Goal: Information Seeking & Learning: Learn about a topic

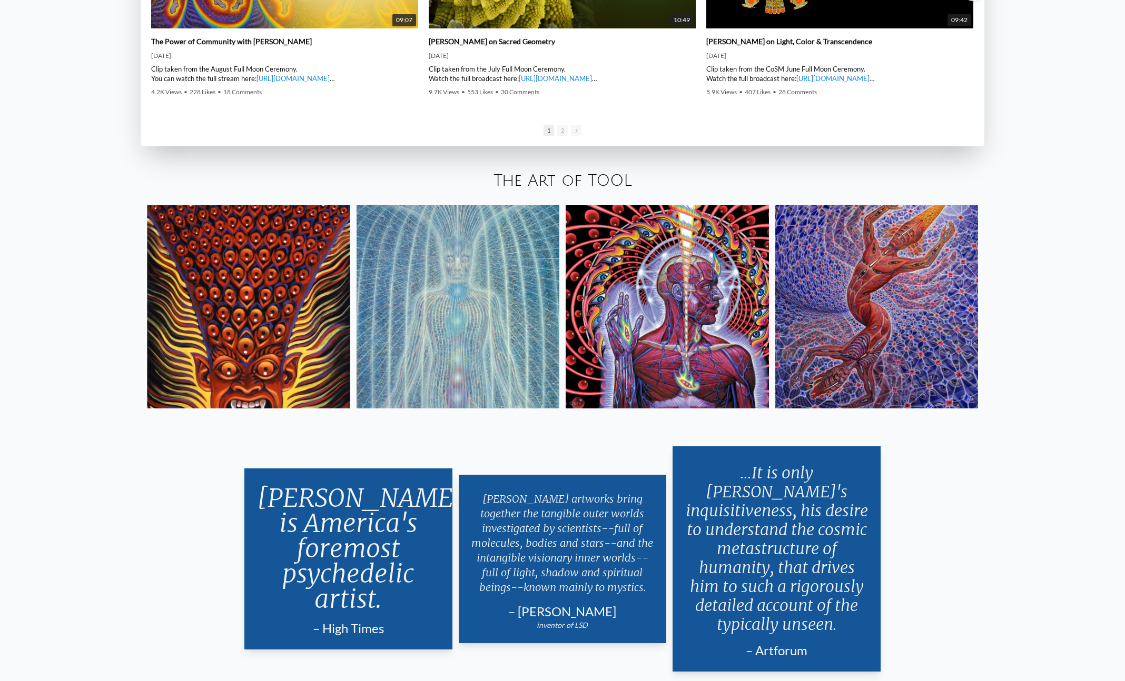
scroll to position [2270, 0]
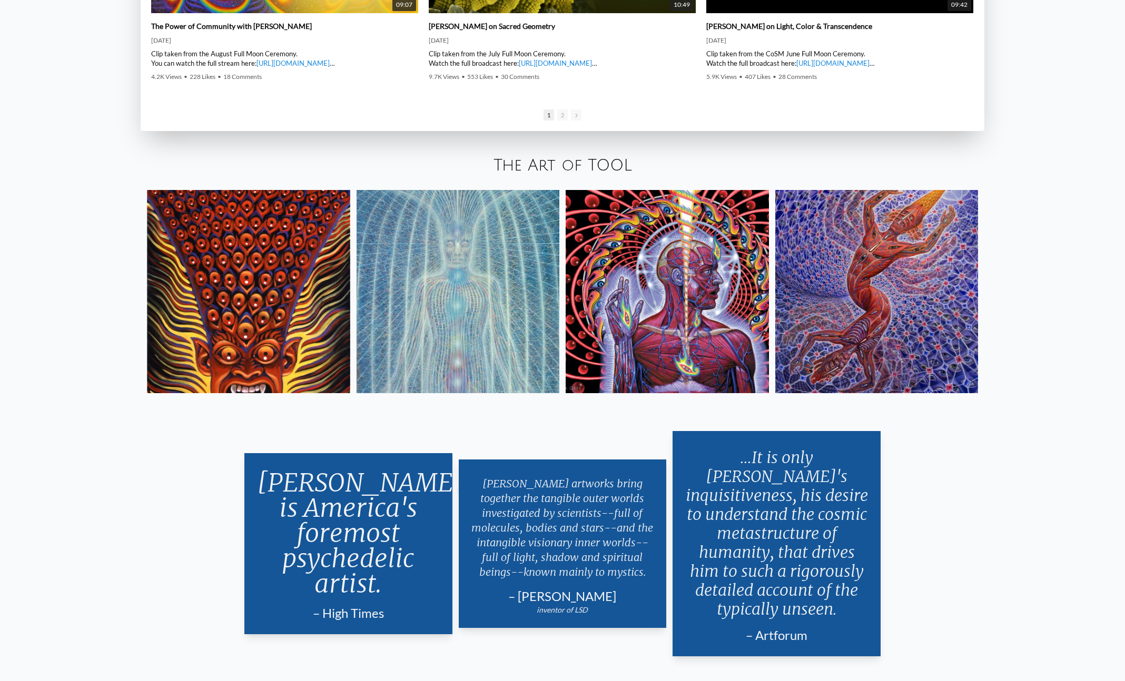
click at [888, 275] on img at bounding box center [876, 291] width 203 height 203
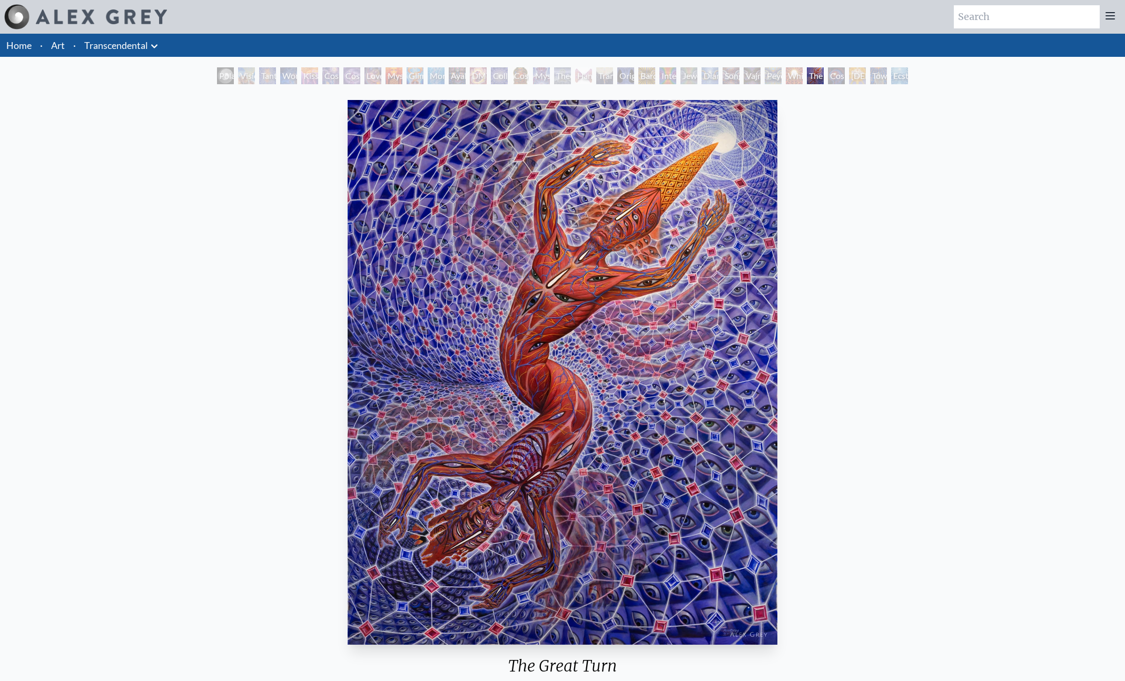
click at [841, 78] on div "Cosmic Consciousness" at bounding box center [836, 75] width 17 height 17
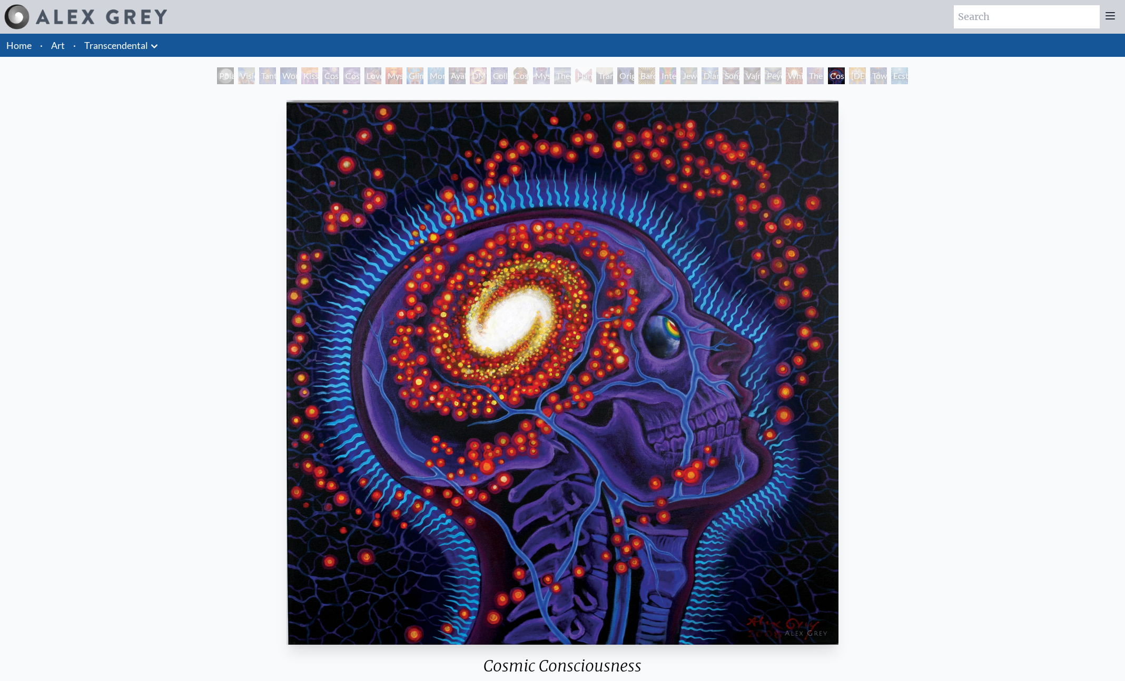
click at [887, 80] on div "Toward the One" at bounding box center [878, 75] width 17 height 17
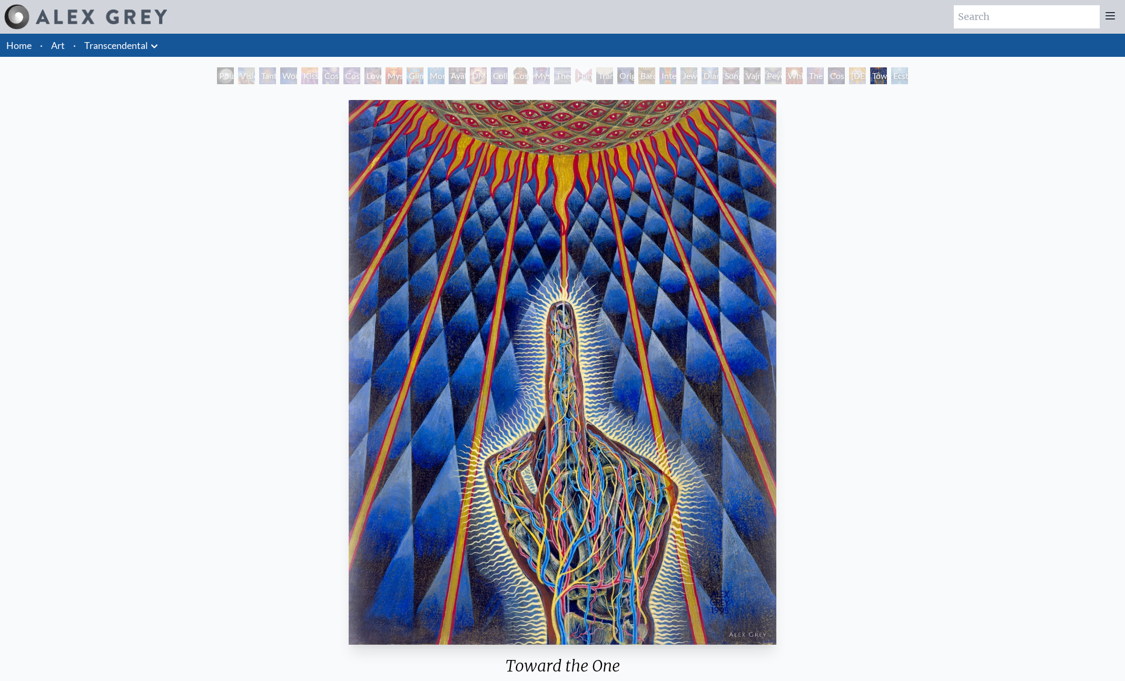
click at [902, 75] on div "Ecstasy" at bounding box center [899, 75] width 17 height 17
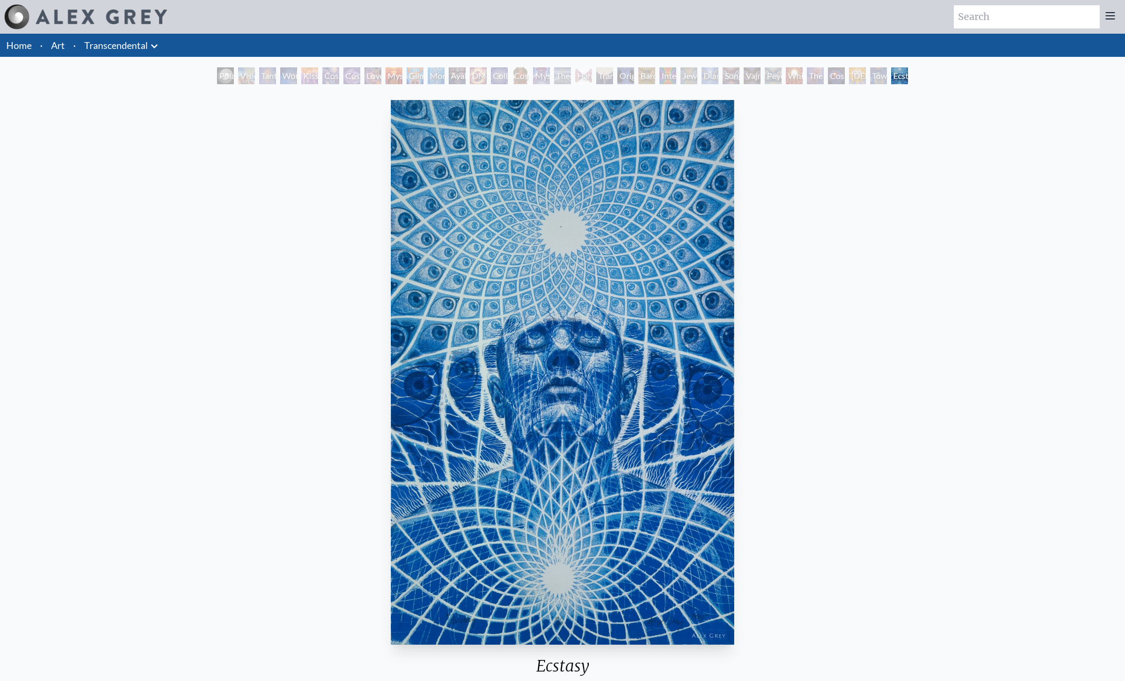
click at [238, 73] on div "Visionary Origin of Language" at bounding box center [246, 75] width 17 height 17
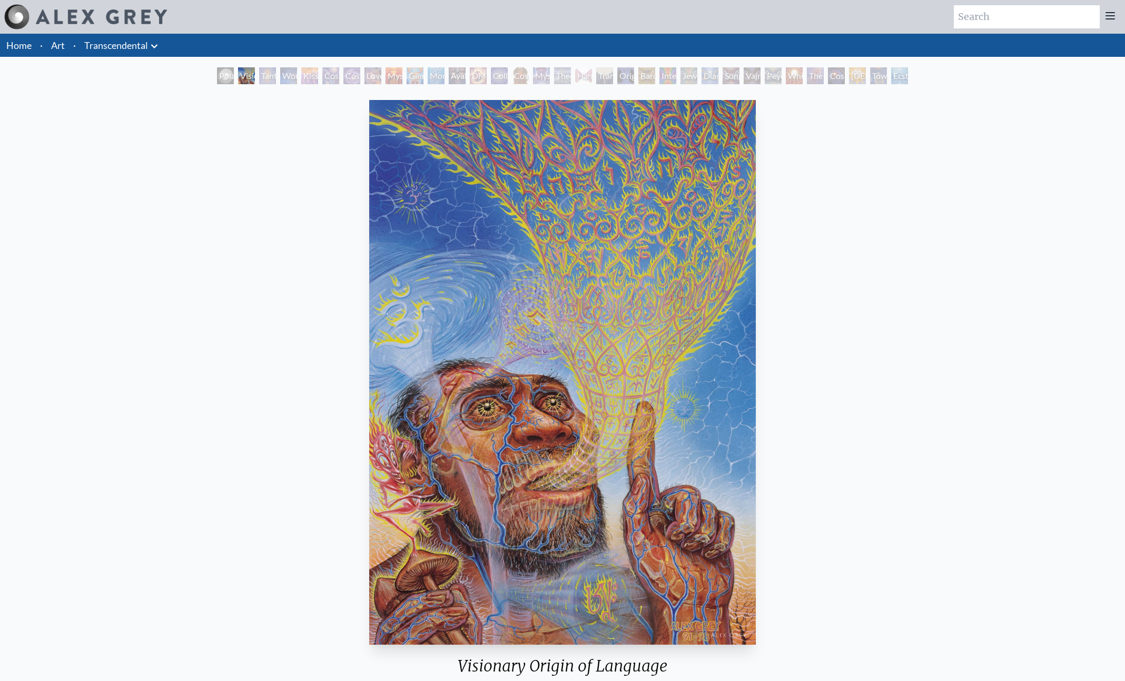
click at [179, 77] on div "Polar Unity Spiral Visionary Origin of Language Tantra Wonder Kiss of the Muse …" at bounding box center [562, 77] width 1125 height 20
click at [217, 73] on div "Polar Unity Spiral" at bounding box center [225, 75] width 17 height 17
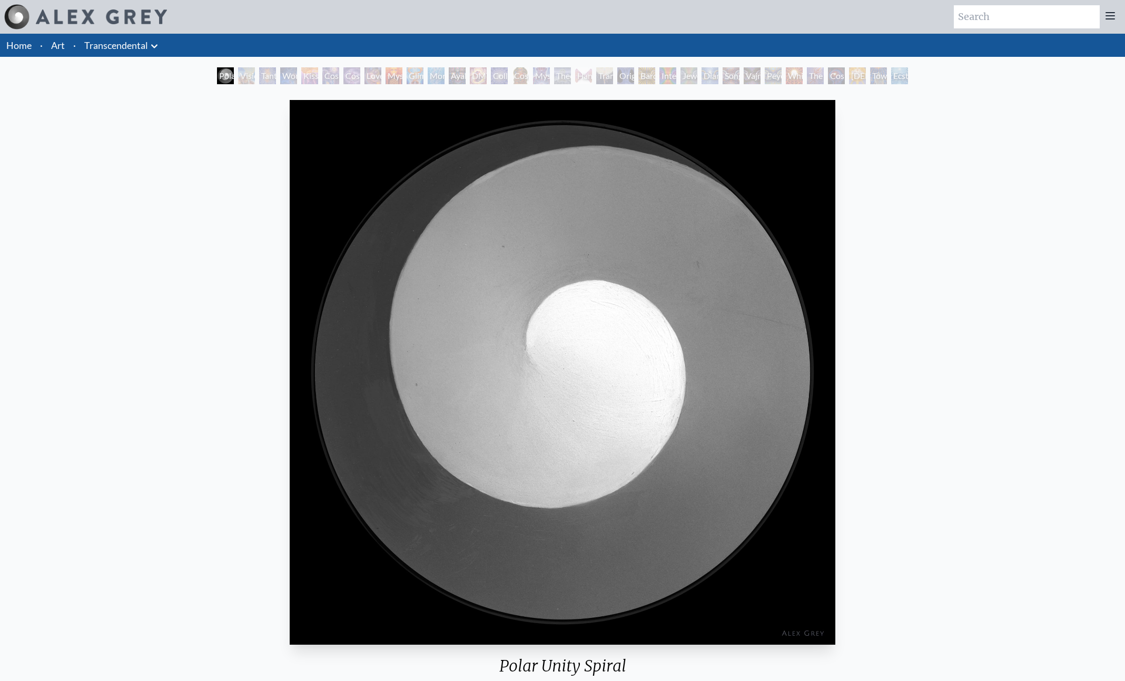
click at [243, 73] on div "Visionary Origin of Language" at bounding box center [246, 75] width 17 height 17
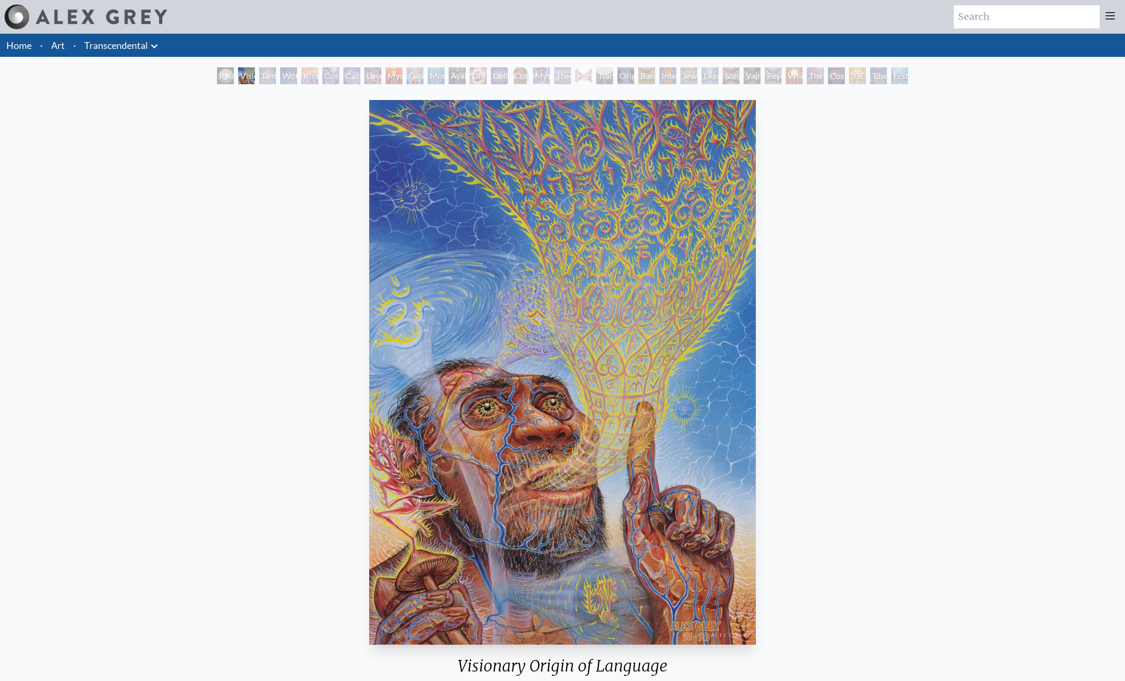
click at [259, 70] on div "Tantra" at bounding box center [267, 75] width 17 height 17
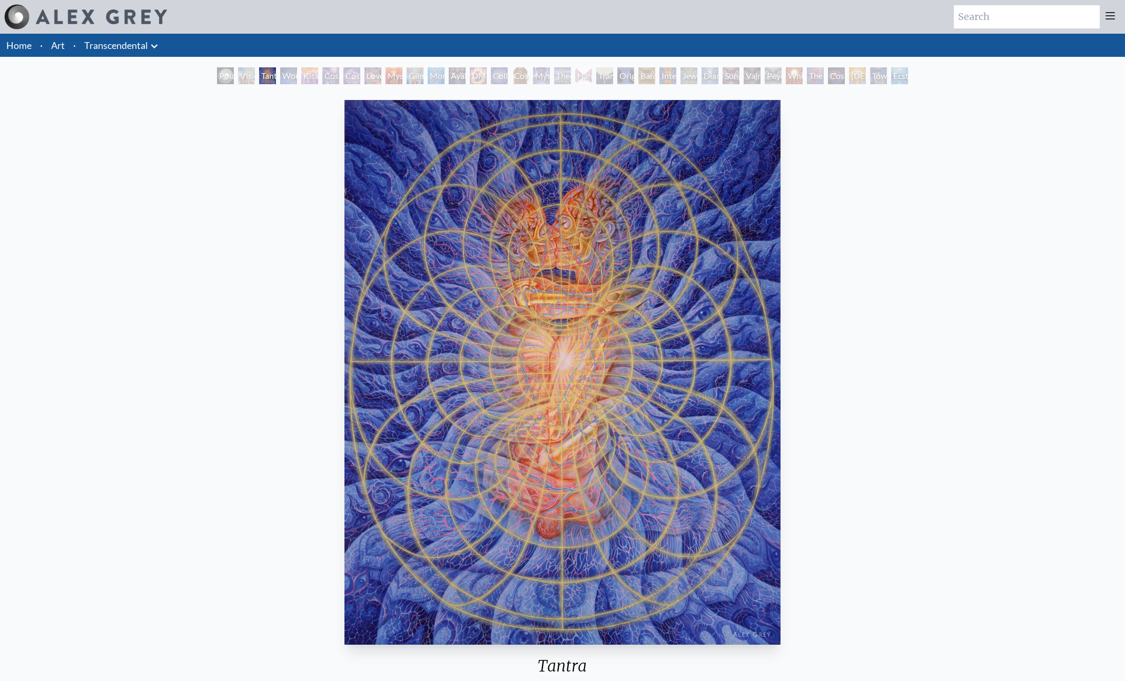
click at [290, 76] on div "Wonder" at bounding box center [288, 75] width 17 height 17
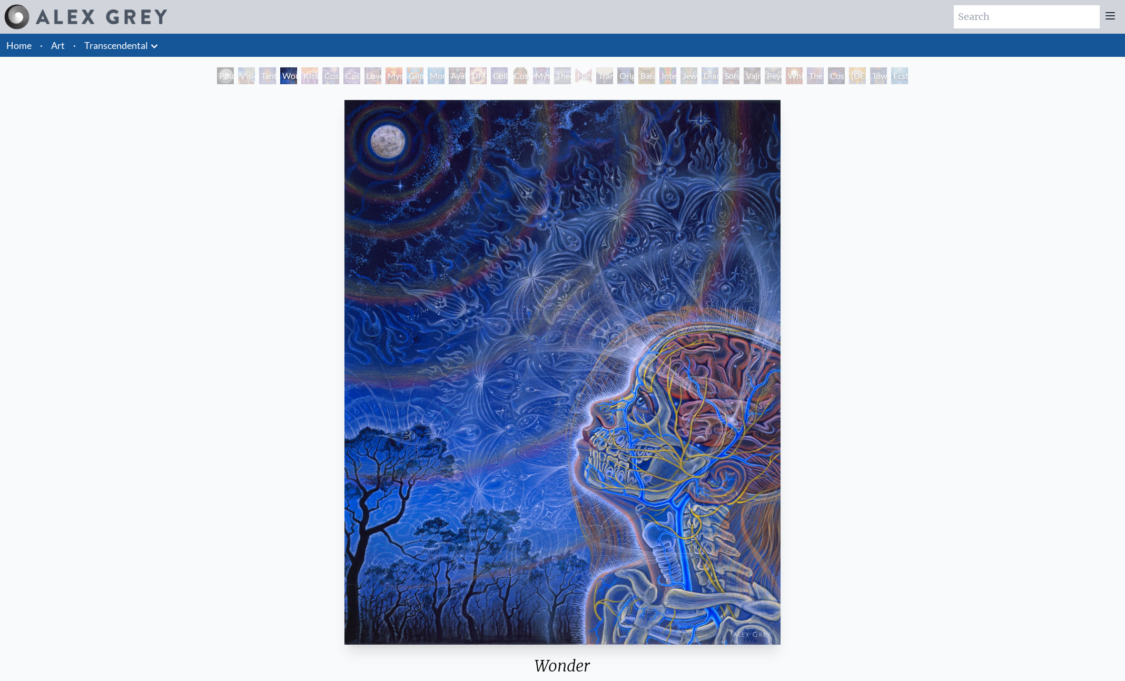
click at [302, 75] on div "Kiss of the [MEDICAL_DATA]" at bounding box center [309, 75] width 17 height 17
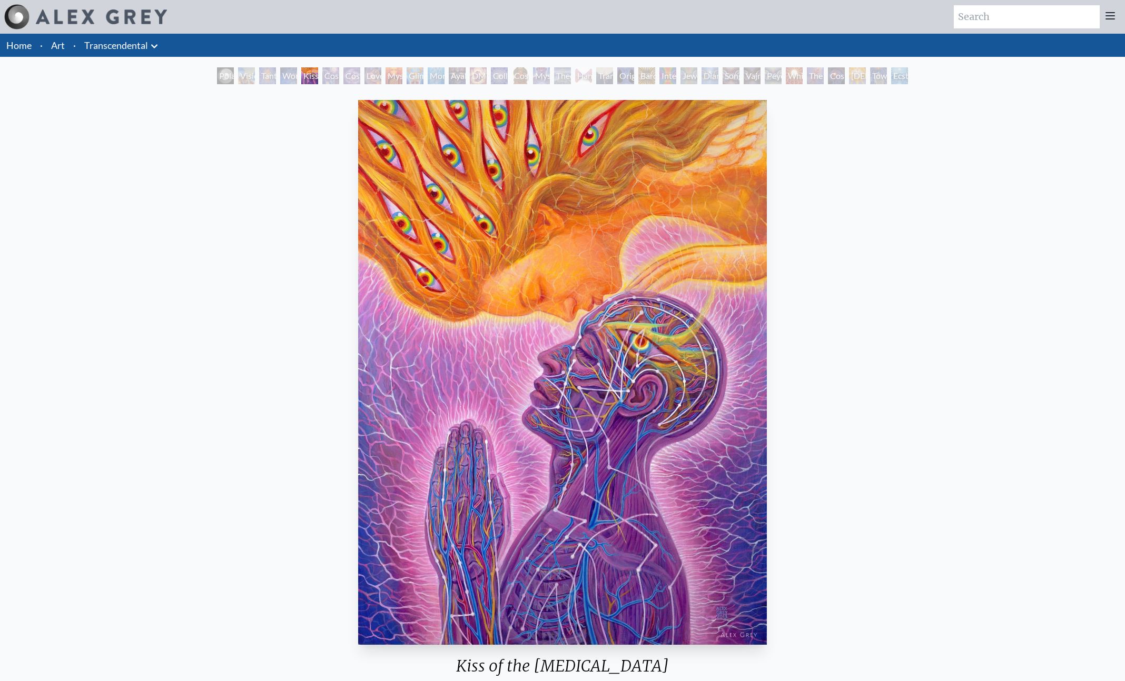
click at [352, 70] on div "Cosmic Artist" at bounding box center [351, 75] width 17 height 17
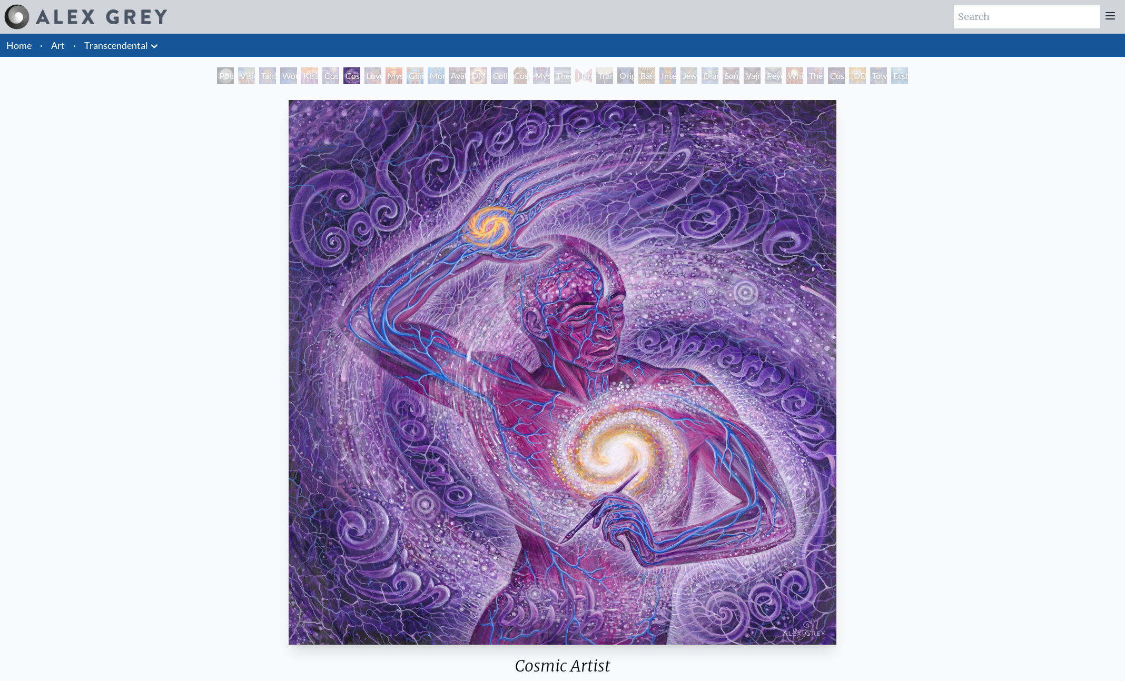
click at [375, 77] on div "Love is a Cosmic Force" at bounding box center [372, 75] width 17 height 17
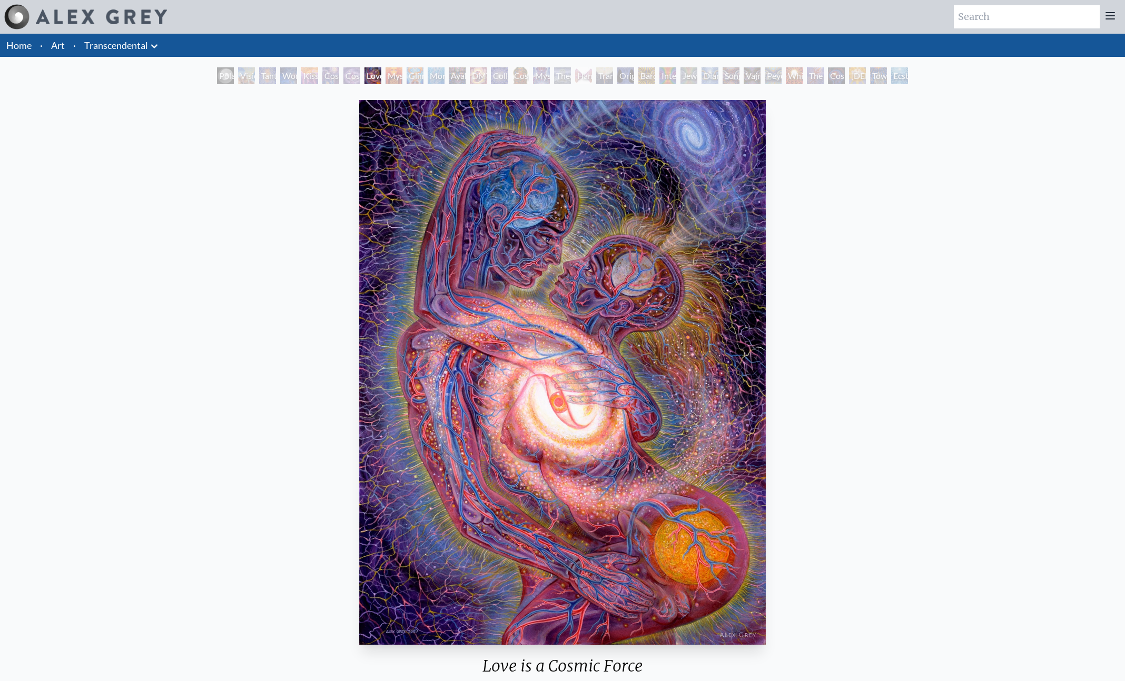
click at [420, 75] on div "Glimpsing the Empyrean" at bounding box center [415, 75] width 17 height 17
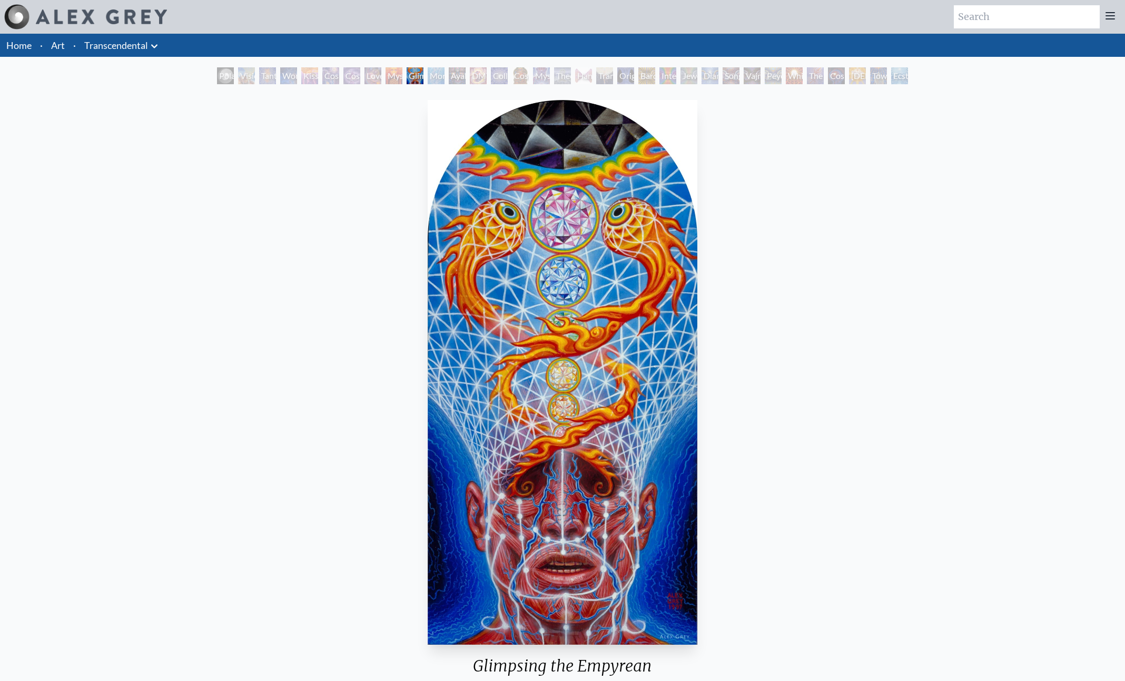
click at [420, 78] on div "Glimpsing the Empyrean" at bounding box center [415, 75] width 17 height 17
click at [423, 75] on div "Glimpsing the Empyrean" at bounding box center [415, 75] width 17 height 17
click at [477, 75] on div "DMT - The Spirit Molecule" at bounding box center [478, 75] width 17 height 17
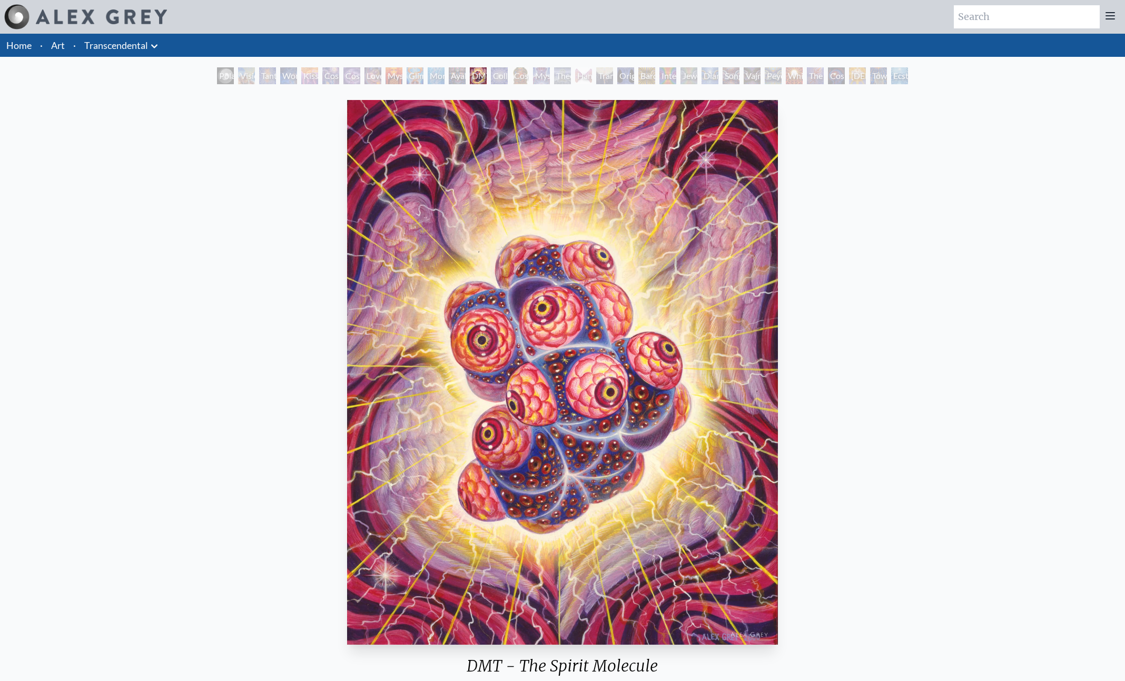
click at [549, 78] on div "Mystic Eye" at bounding box center [541, 75] width 17 height 17
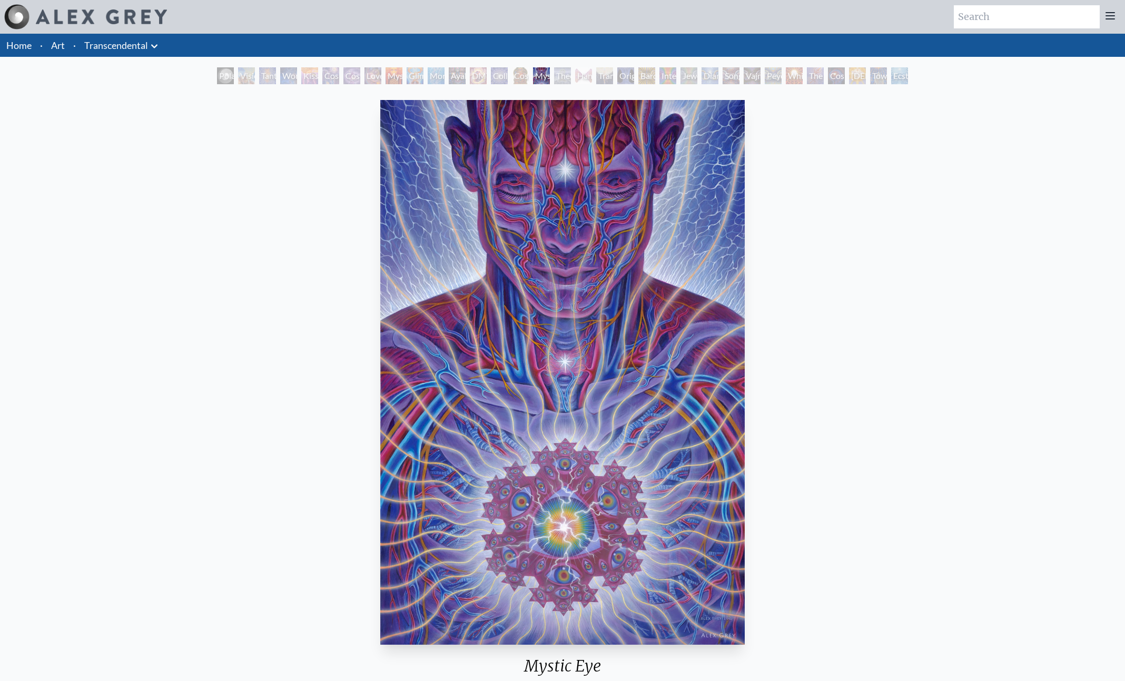
click at [571, 78] on div "Theologue" at bounding box center [562, 75] width 17 height 17
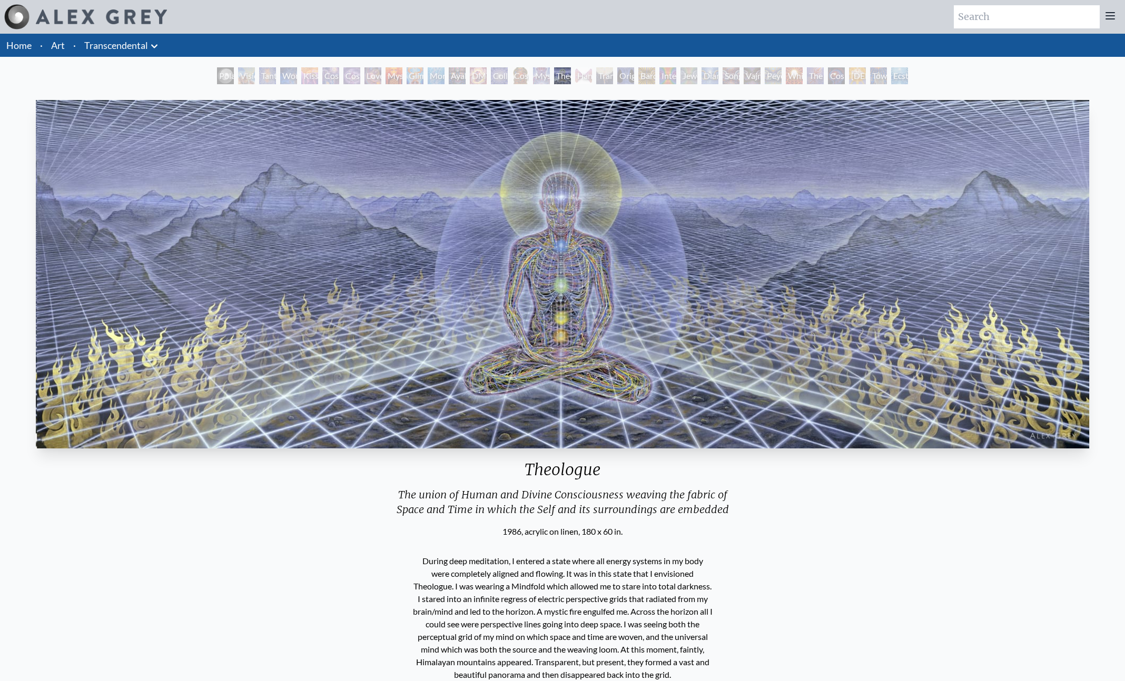
click at [578, 90] on div "Theologue The union of Human and Divine Consciousness weaving the fabric of Spa…" at bounding box center [562, 552] width 1125 height 931
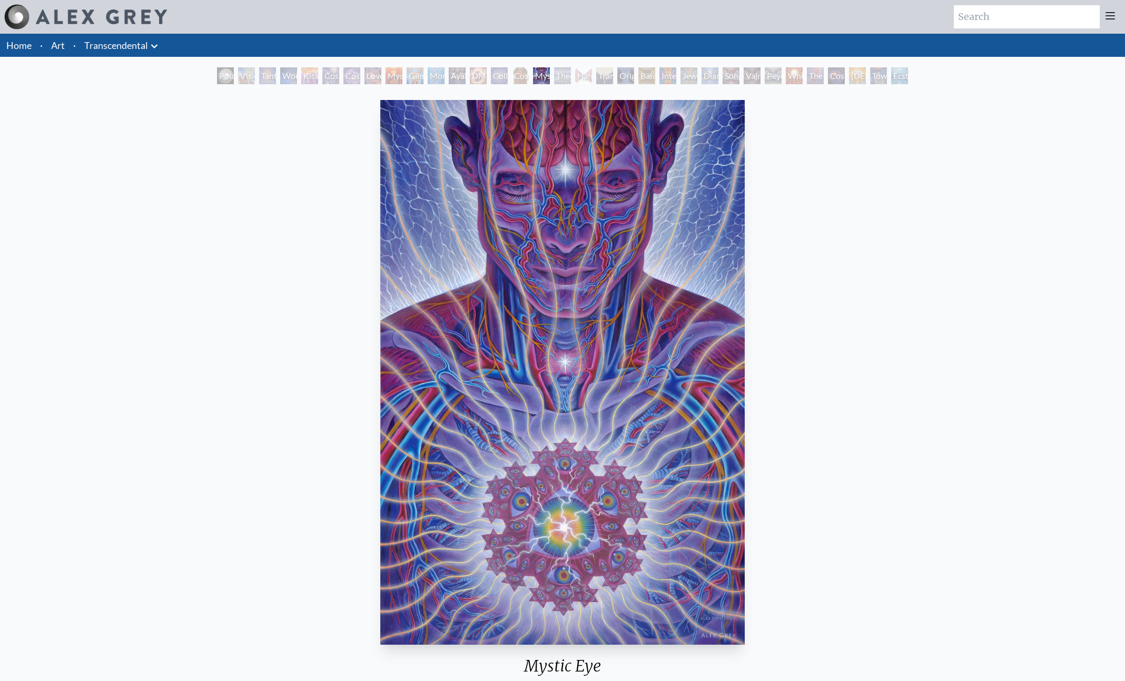
click at [580, 78] on div "Hands that See" at bounding box center [583, 75] width 17 height 17
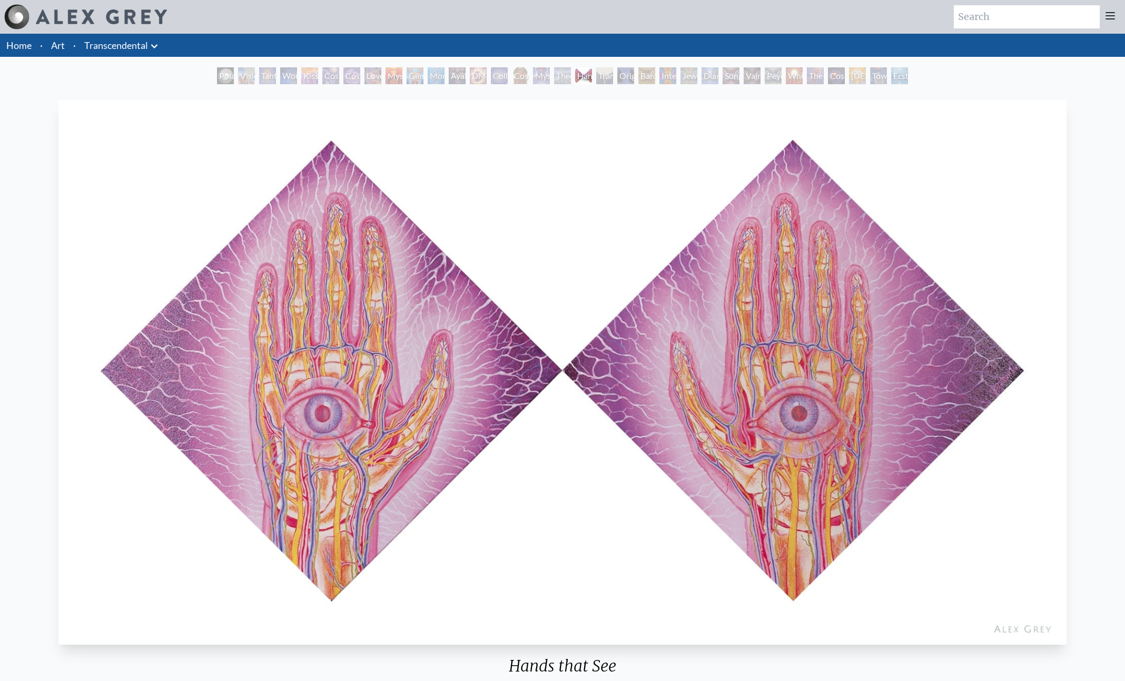
click at [630, 77] on div "Original Face" at bounding box center [625, 75] width 17 height 17
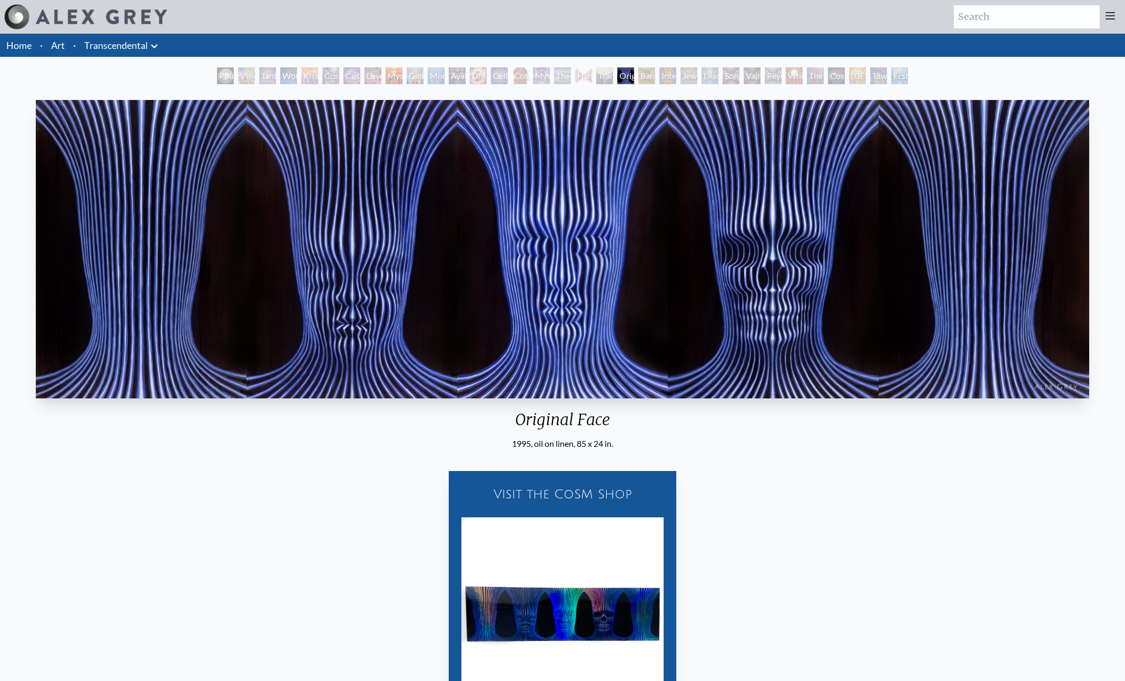
click at [661, 77] on div "Interbeing" at bounding box center [667, 75] width 17 height 17
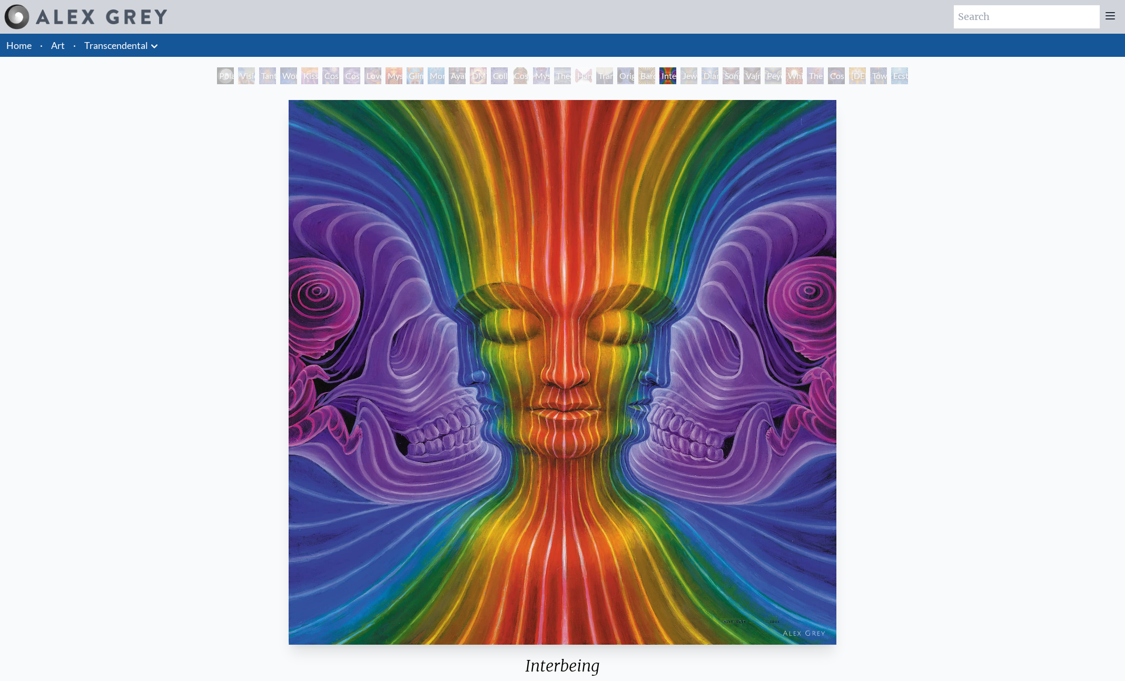
click at [676, 80] on div "Interbeing" at bounding box center [667, 75] width 17 height 17
click at [697, 80] on div "Jewel Being" at bounding box center [688, 75] width 17 height 17
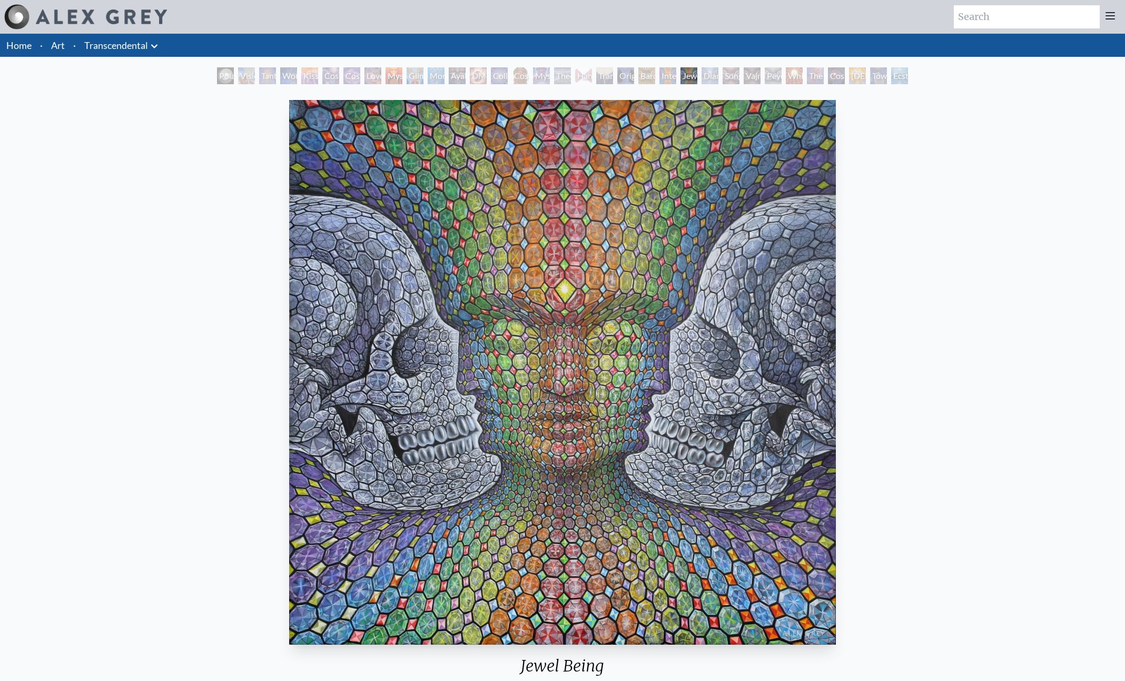
click at [718, 78] on div "Diamond Being" at bounding box center [709, 75] width 17 height 17
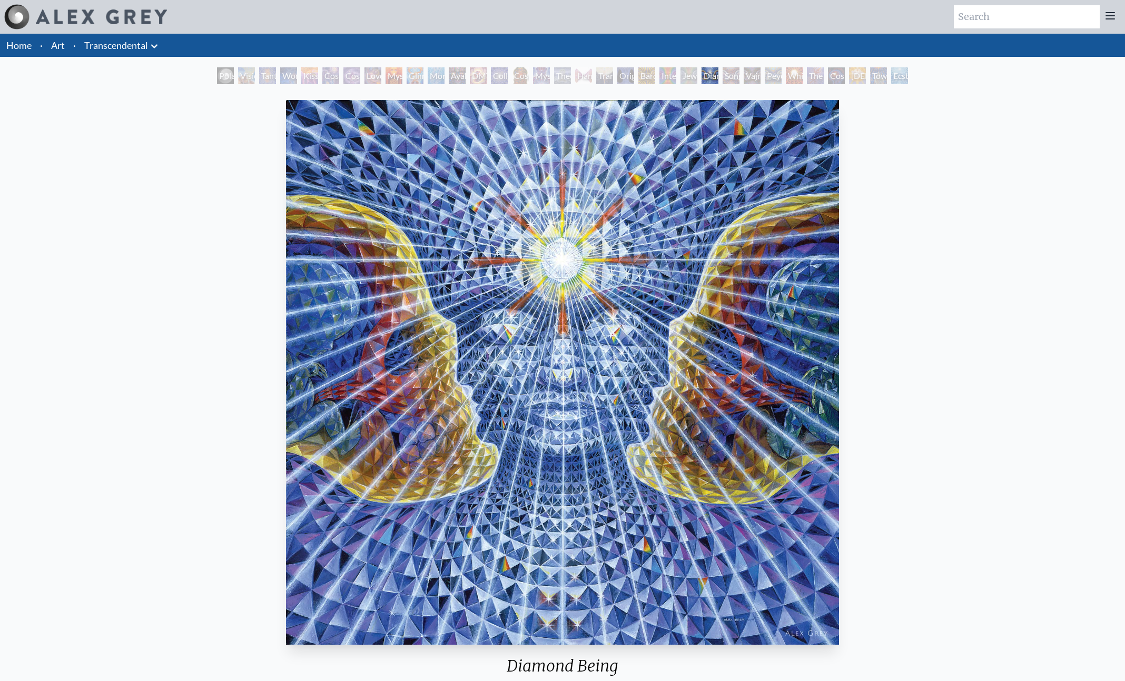
click at [749, 80] on div "Vajra Being" at bounding box center [752, 75] width 17 height 17
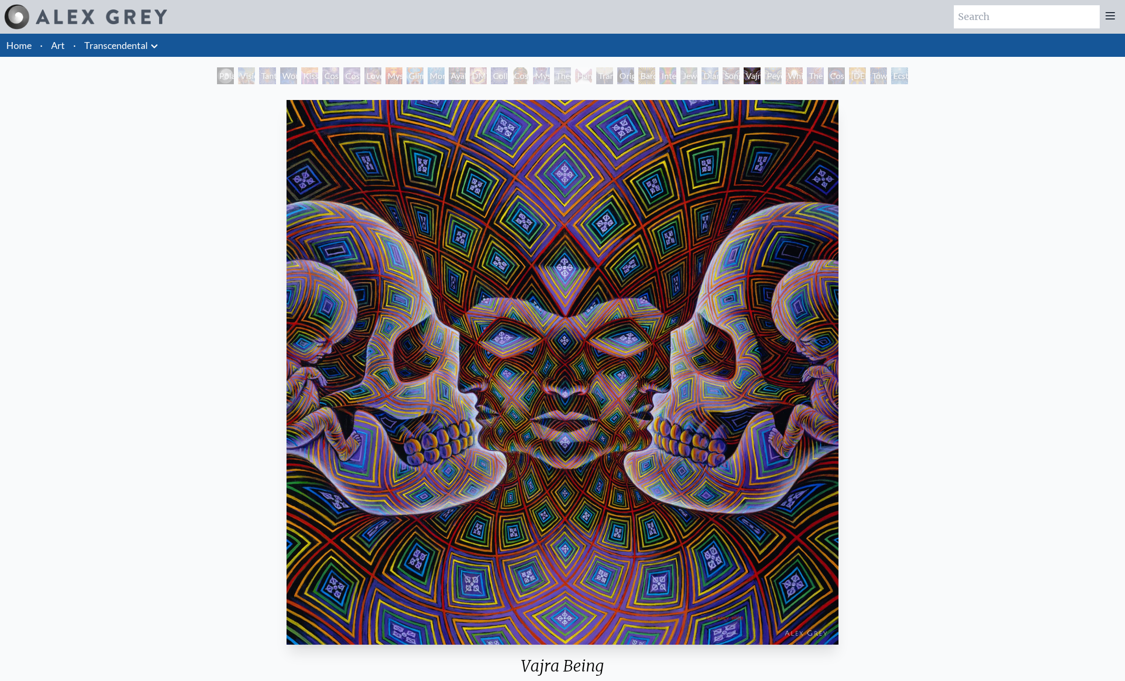
click at [760, 83] on div "Vajra Being" at bounding box center [752, 75] width 17 height 17
click at [782, 79] on div "Peyote Being" at bounding box center [773, 75] width 17 height 17
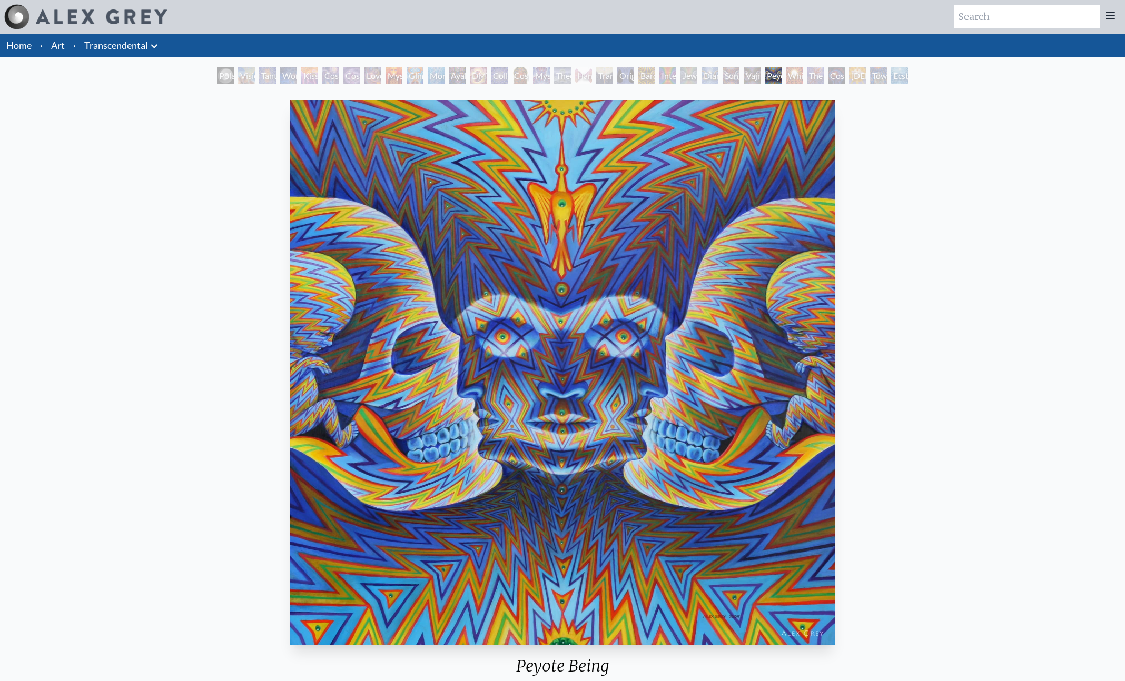
click at [819, 76] on div "The Great Turn" at bounding box center [815, 75] width 17 height 17
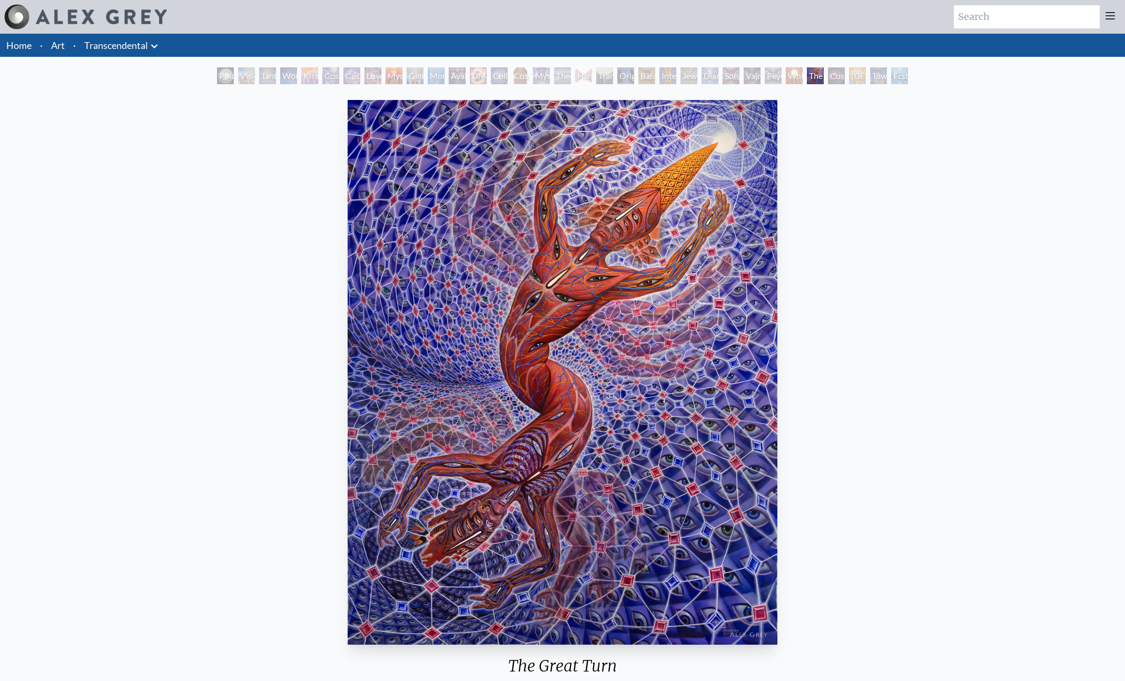
click at [862, 74] on div "Holy Spirit" at bounding box center [857, 75] width 17 height 17
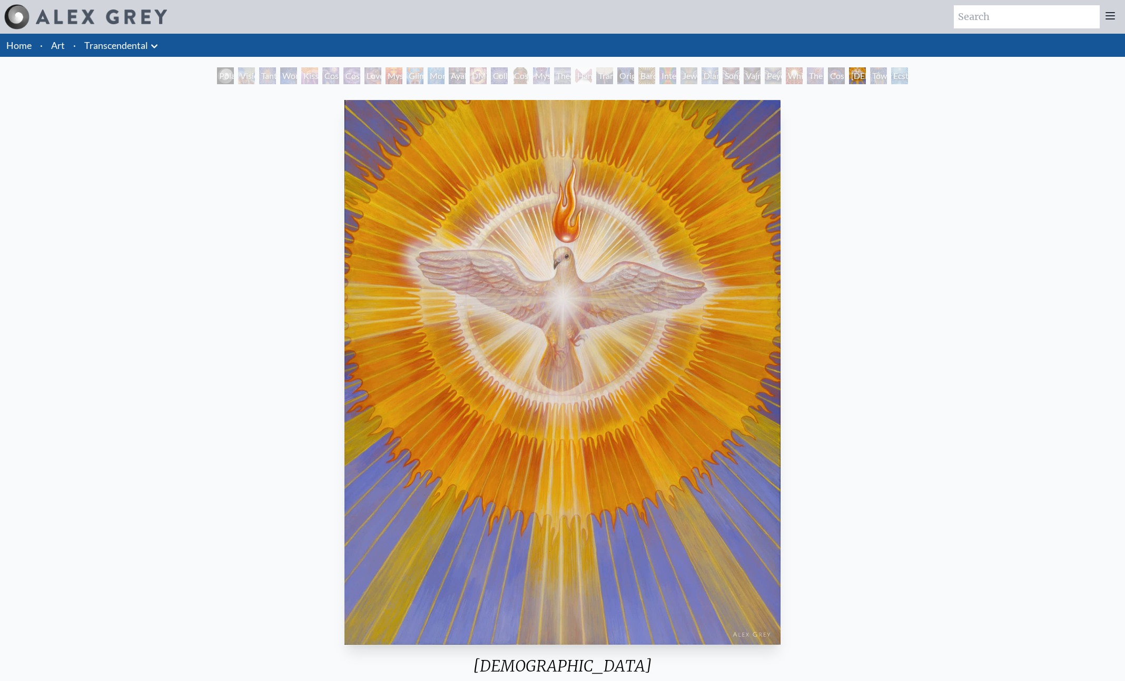
click at [885, 78] on div "Toward the One" at bounding box center [878, 75] width 17 height 17
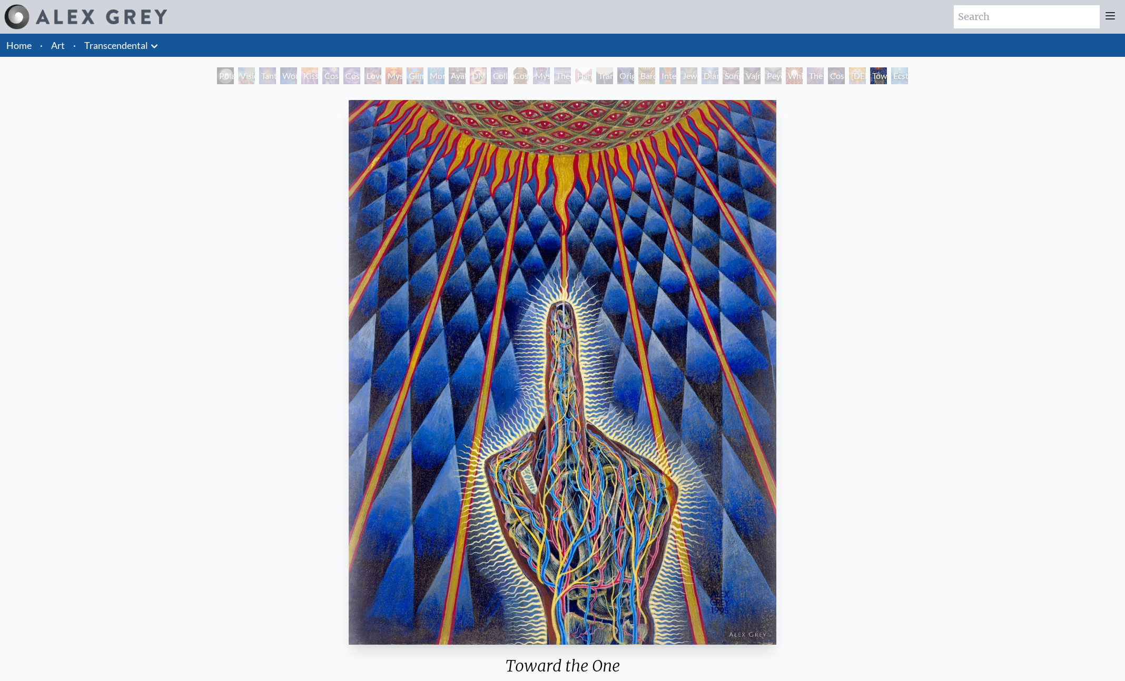
click at [106, 46] on link "Transcendental" at bounding box center [116, 45] width 64 height 15
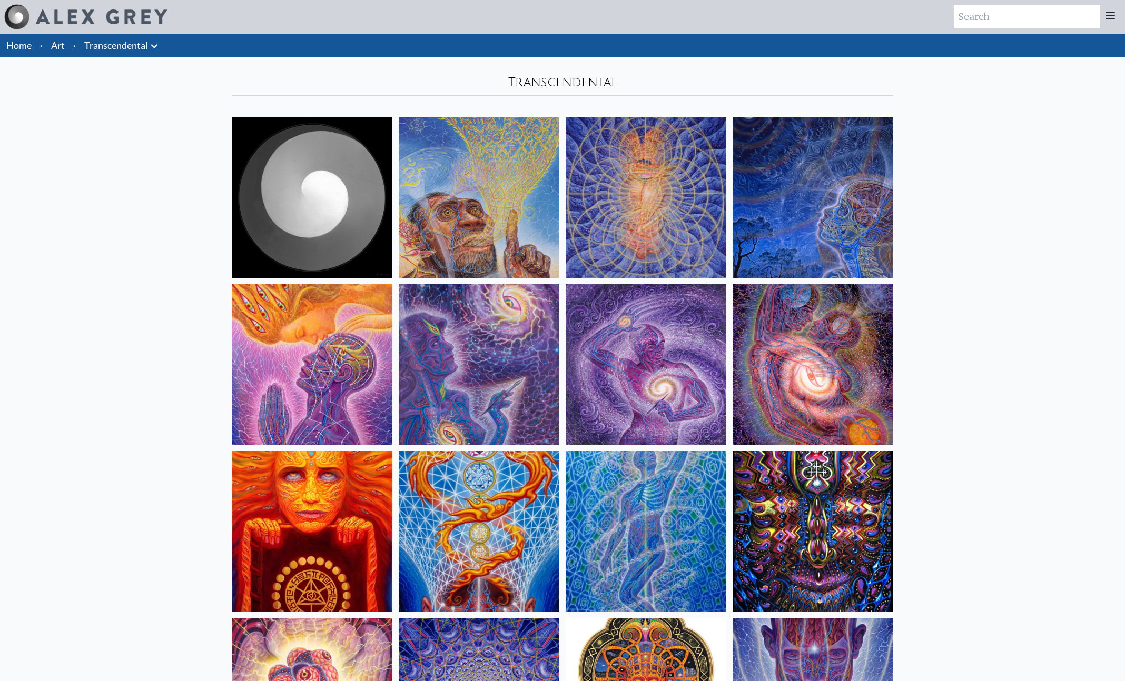
click at [62, 48] on link "Art" at bounding box center [58, 45] width 14 height 15
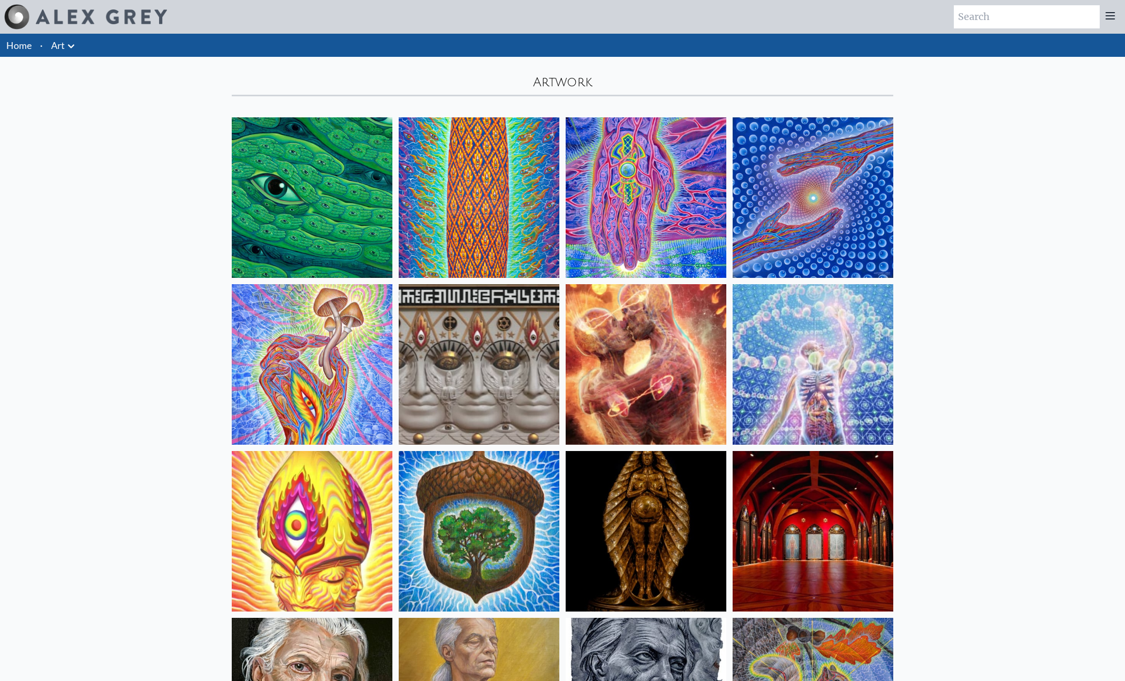
click at [632, 328] on img at bounding box center [646, 364] width 161 height 161
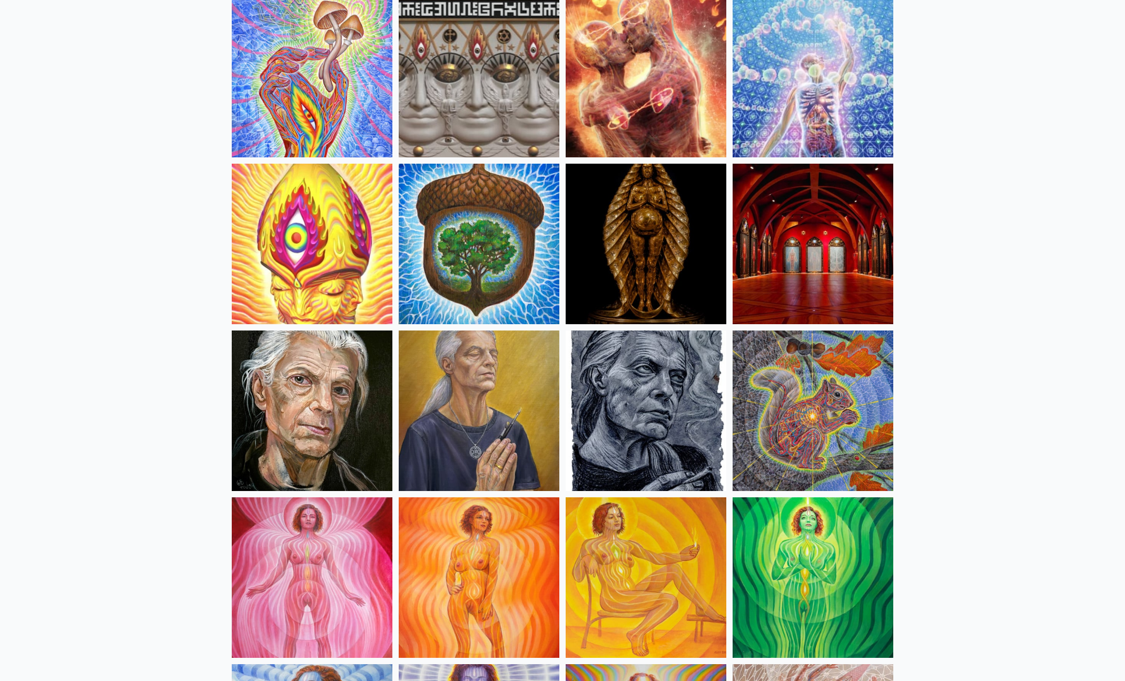
scroll to position [220, 0]
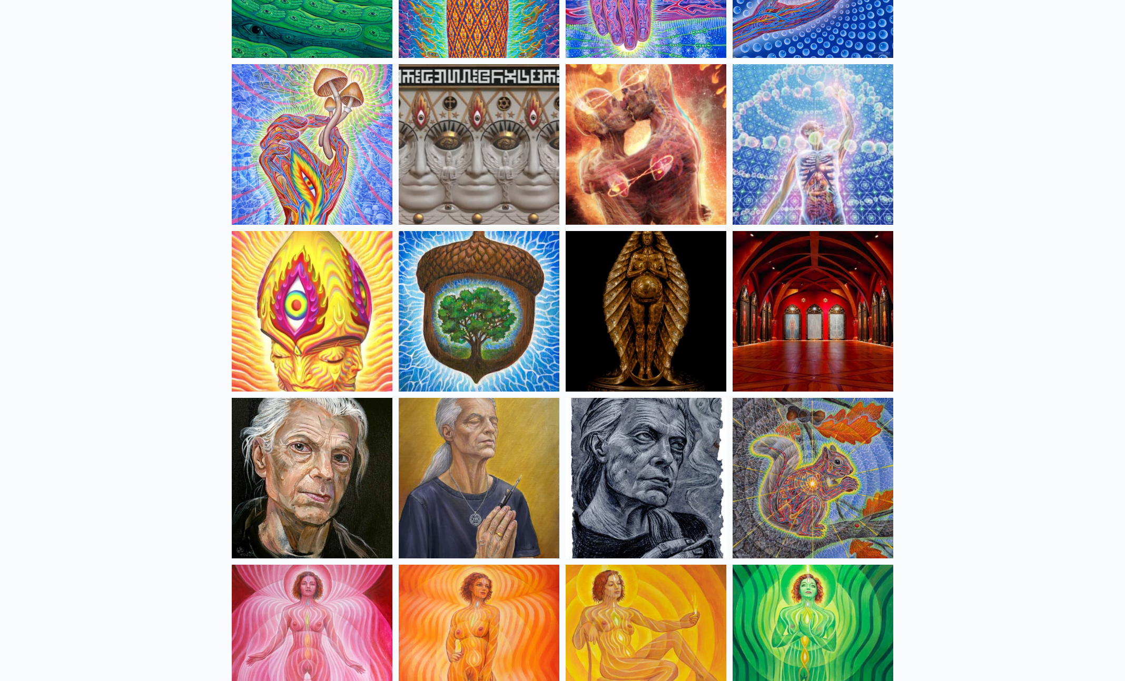
click at [809, 132] on img at bounding box center [813, 144] width 161 height 161
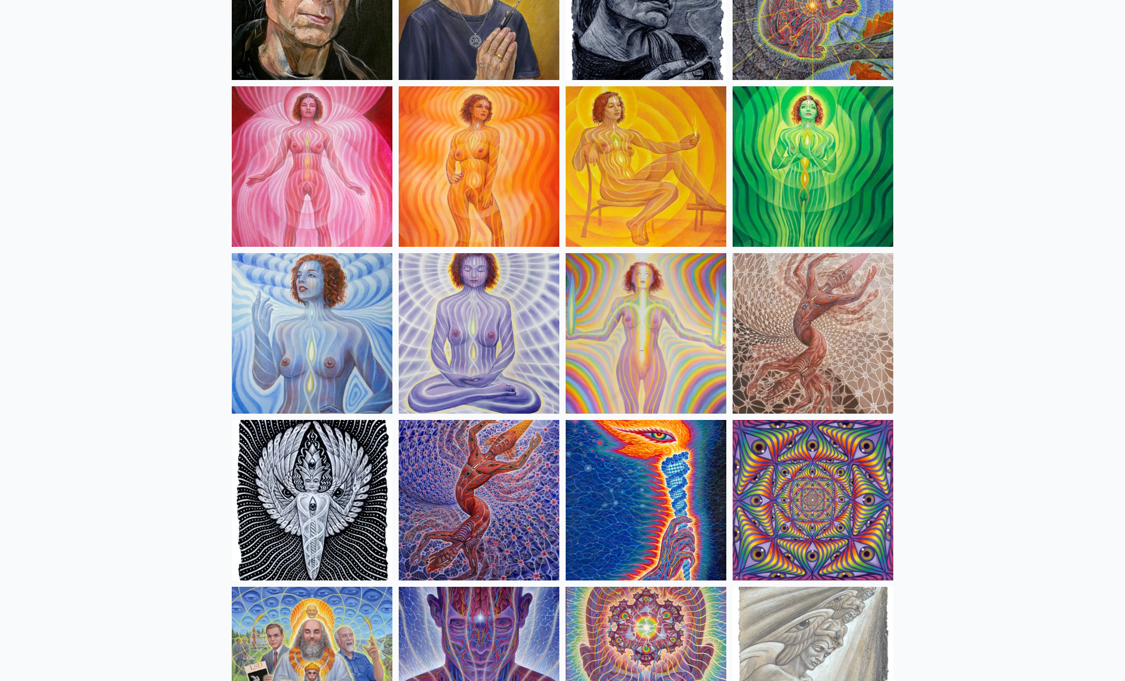
scroll to position [701, 0]
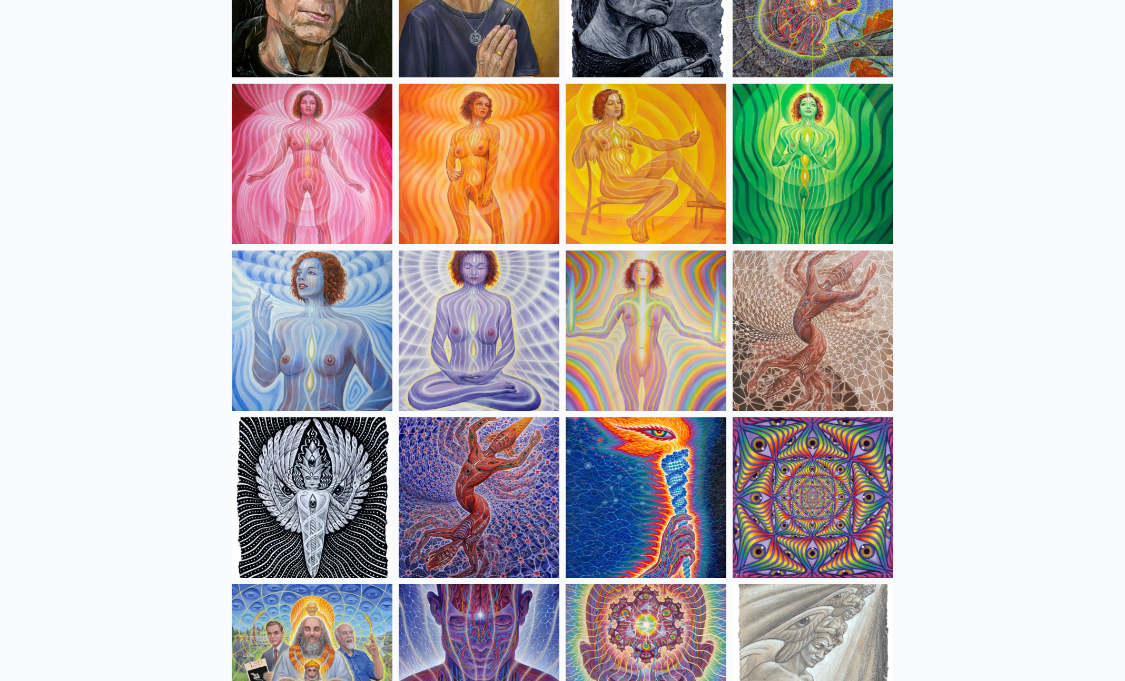
click at [787, 167] on img at bounding box center [813, 164] width 161 height 161
click at [578, 154] on img at bounding box center [646, 164] width 161 height 161
click at [351, 184] on img at bounding box center [312, 164] width 161 height 161
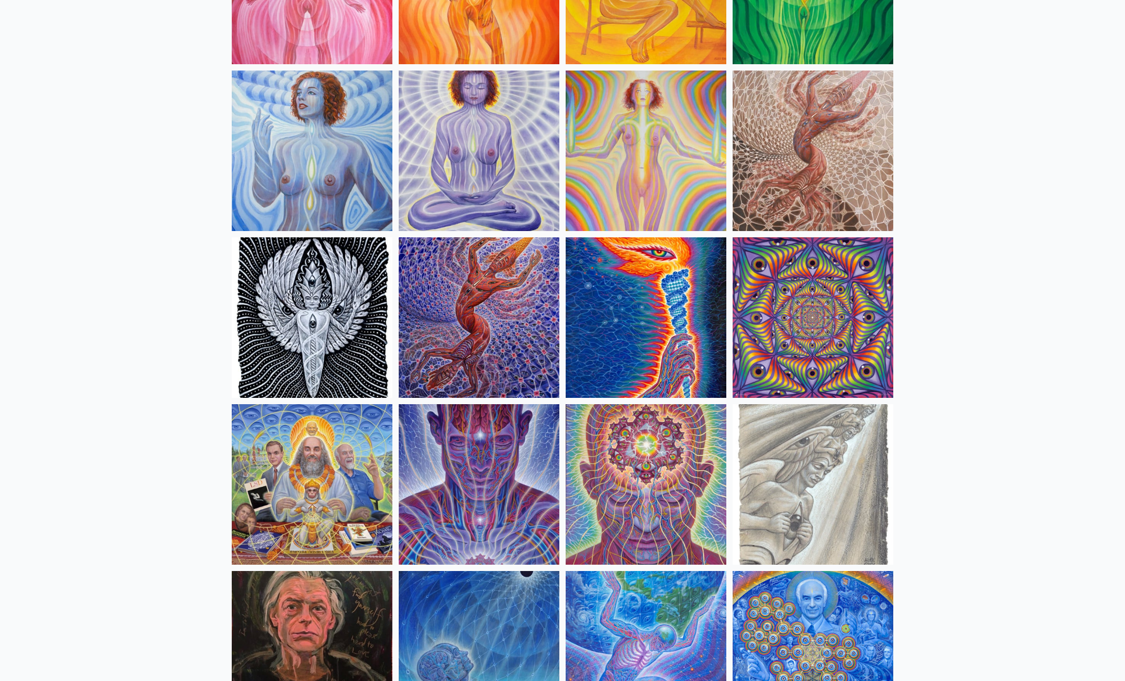
scroll to position [885, 0]
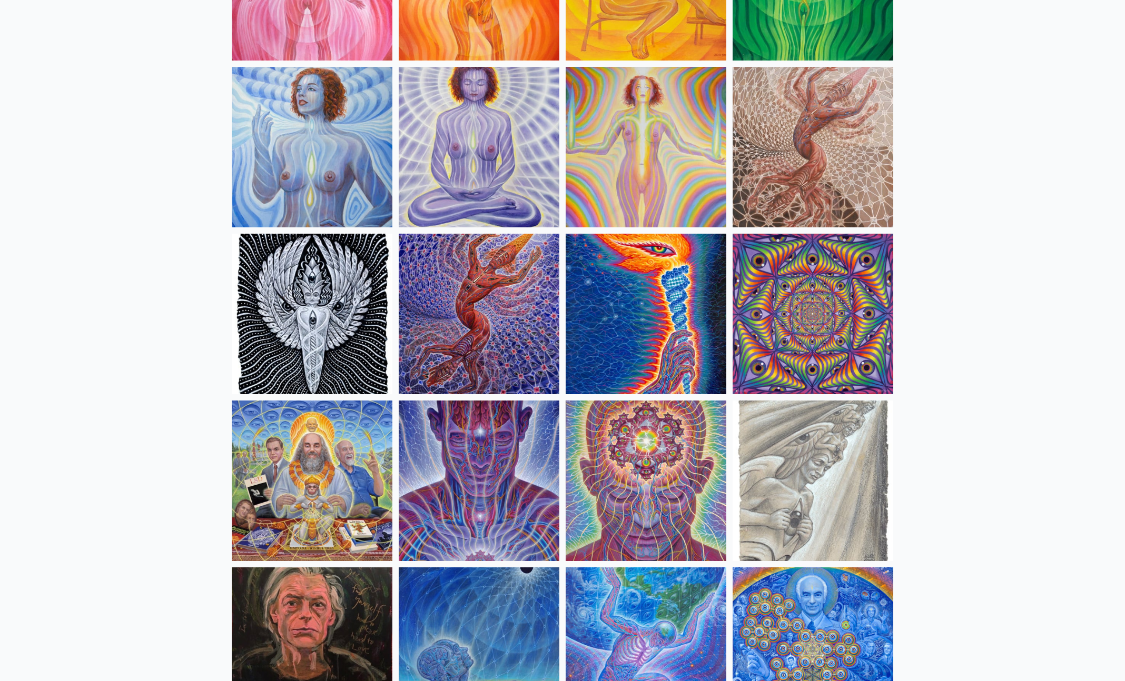
click at [339, 149] on img at bounding box center [312, 147] width 161 height 161
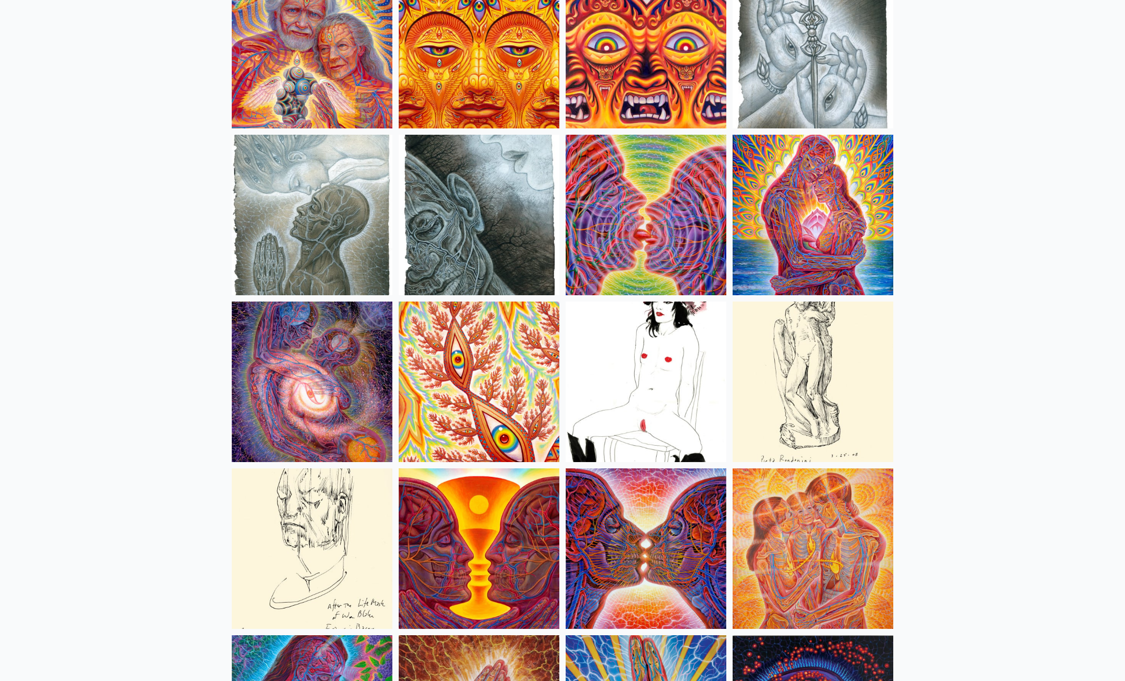
scroll to position [3326, 0]
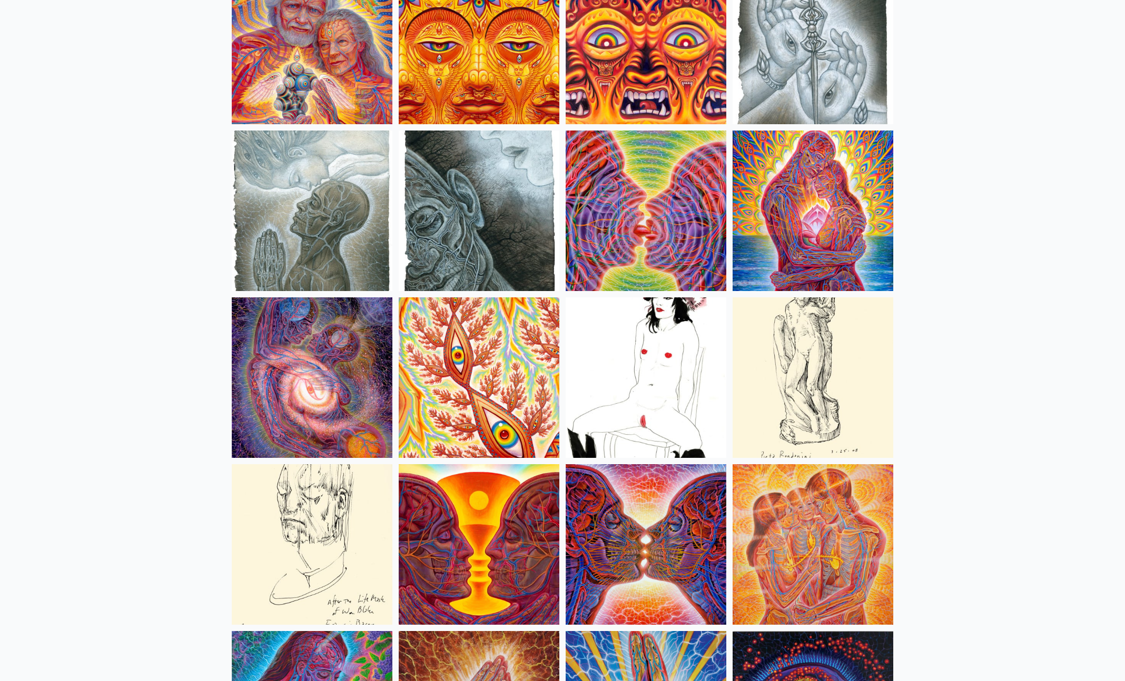
click at [625, 389] on img at bounding box center [646, 378] width 161 height 161
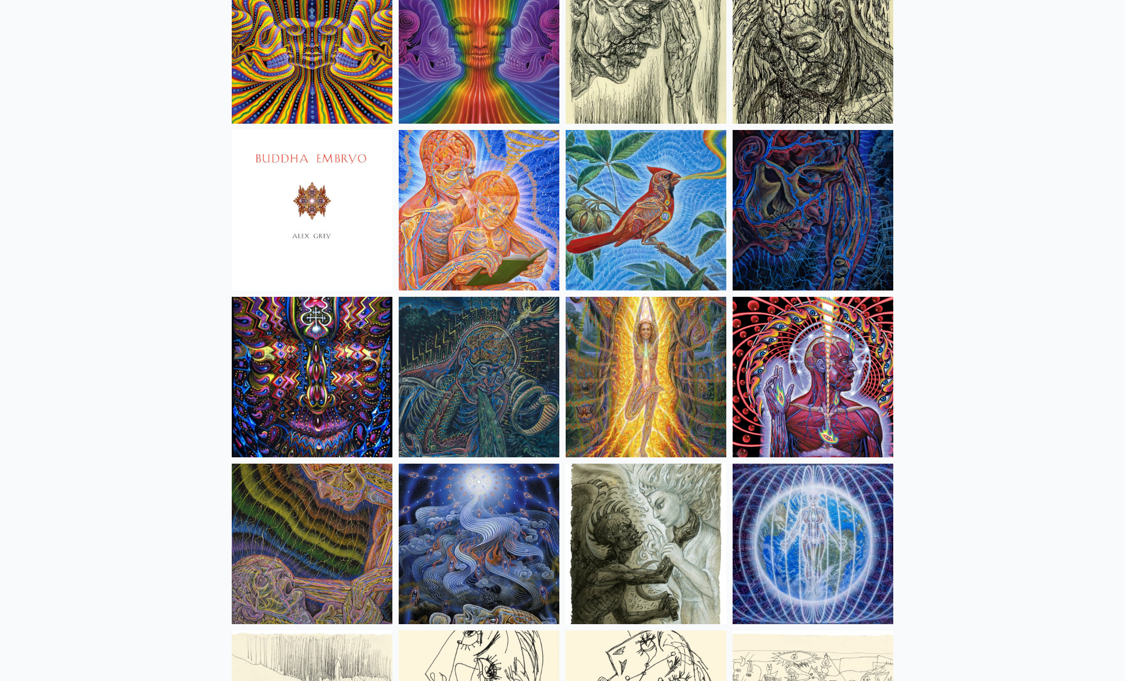
scroll to position [6341, 0]
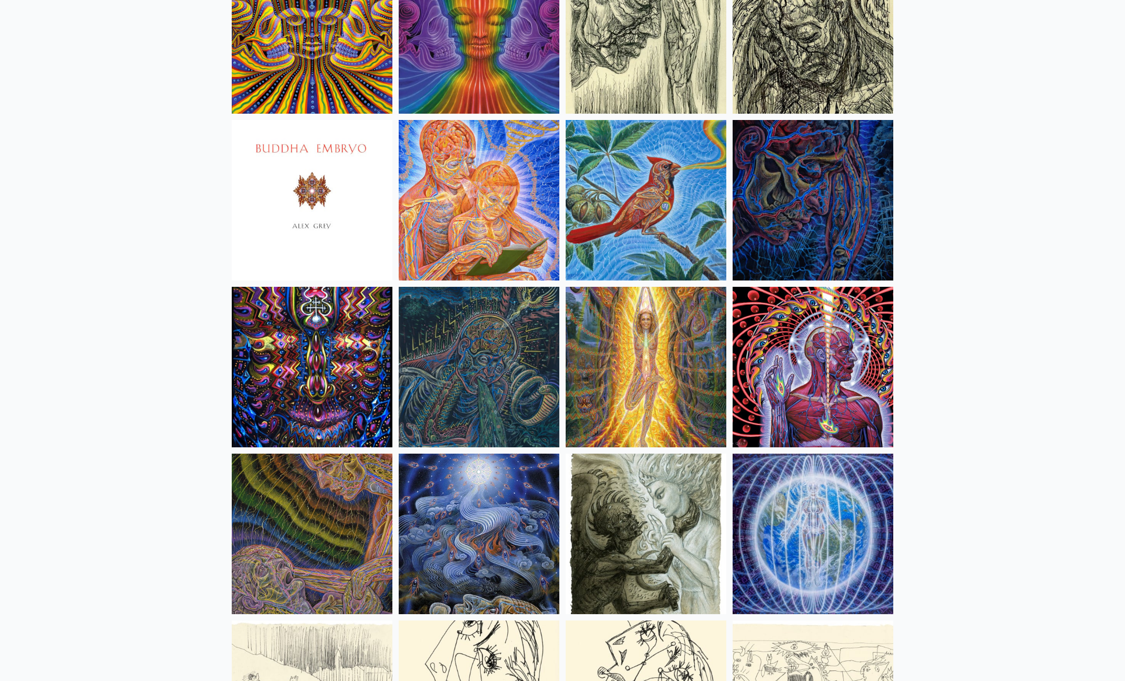
click at [622, 350] on img at bounding box center [646, 367] width 161 height 161
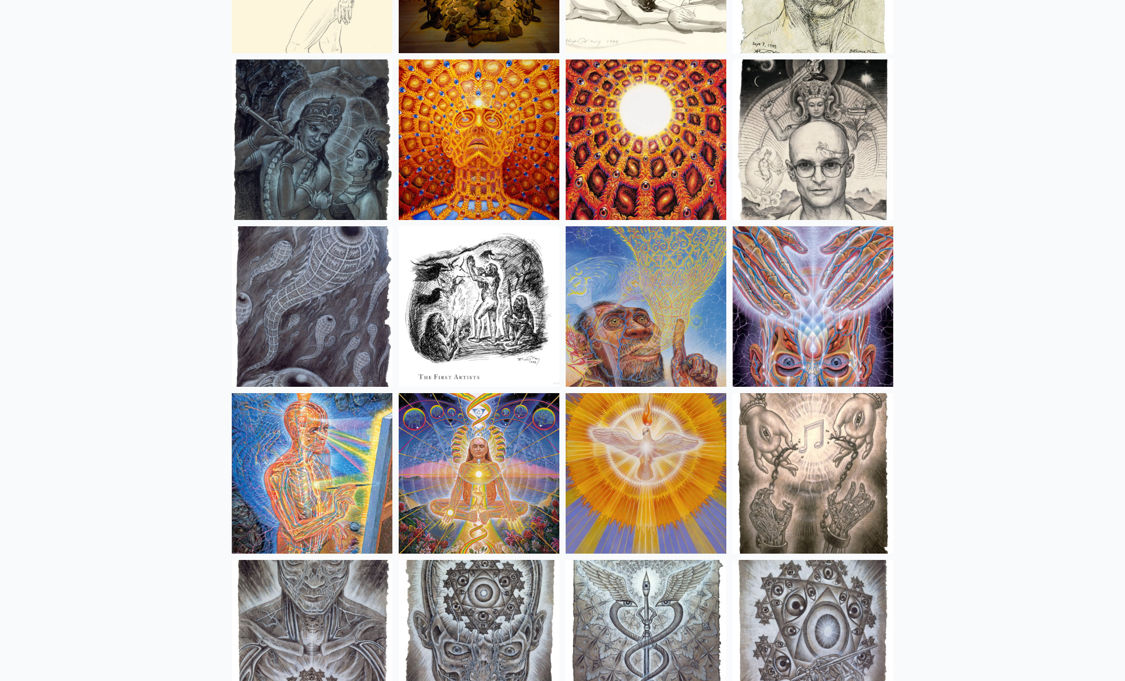
scroll to position [7405, 0]
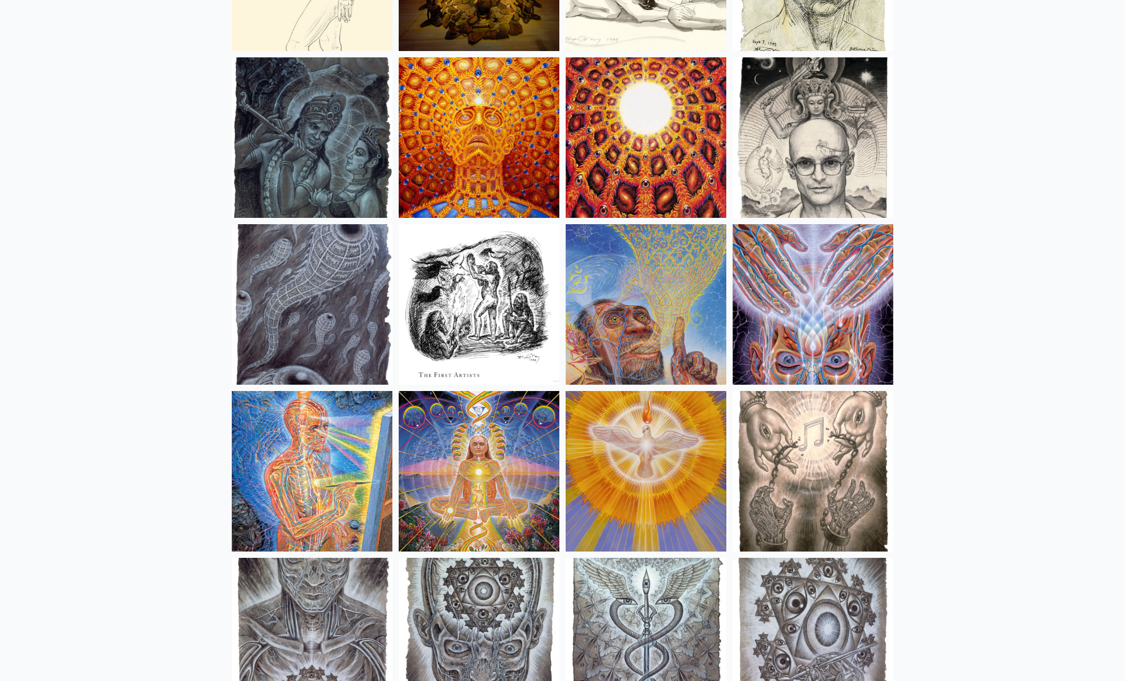
click at [854, 159] on img at bounding box center [813, 137] width 161 height 161
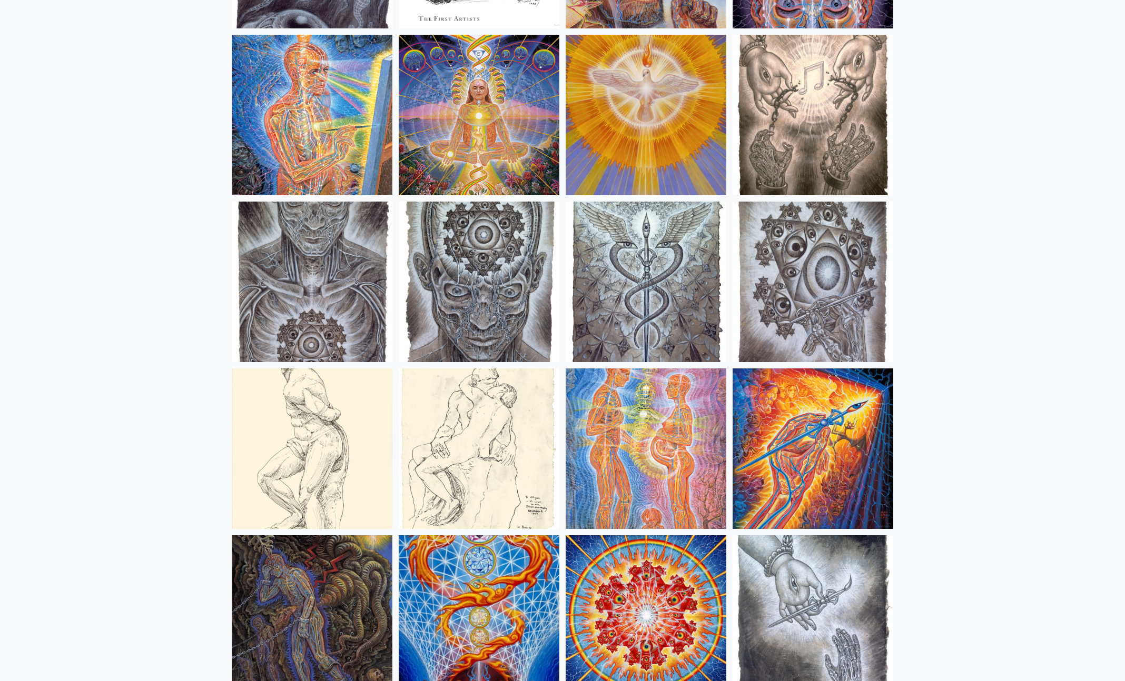
scroll to position [7931, 0]
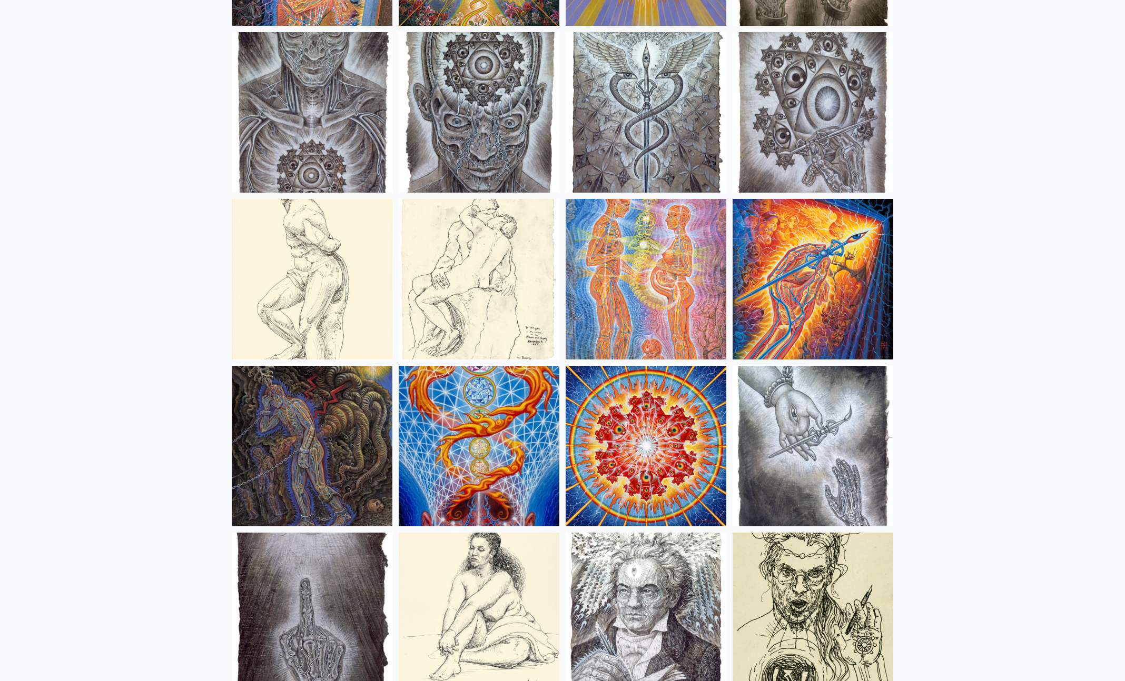
click at [306, 289] on img at bounding box center [312, 279] width 161 height 161
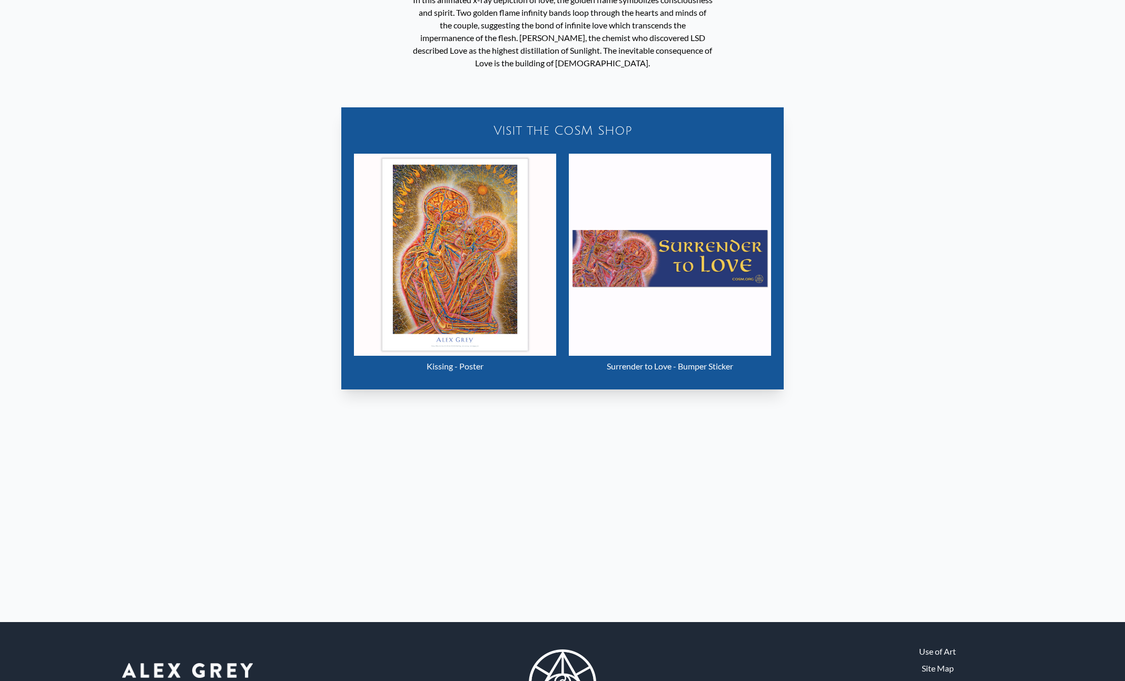
scroll to position [585, 0]
